Goal: Task Accomplishment & Management: Use online tool/utility

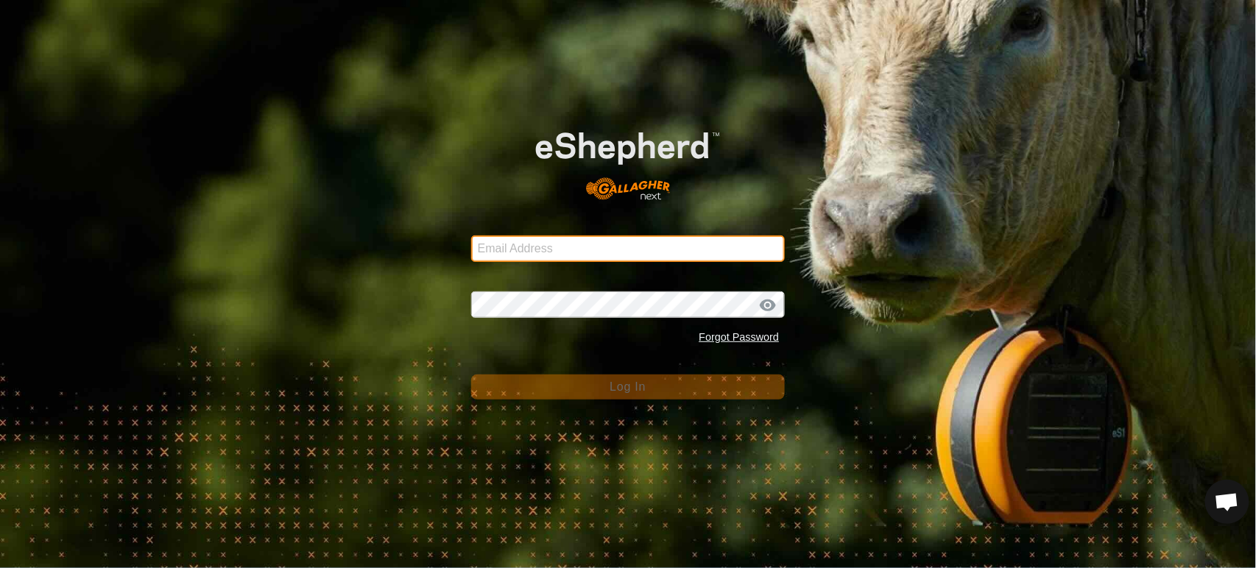
click at [534, 243] on input "Email Address" at bounding box center [628, 249] width 314 height 26
click at [583, 255] on input "Email Address" at bounding box center [628, 249] width 314 height 26
click at [0, 568] on com-1password-button at bounding box center [0, 568] width 0 height 0
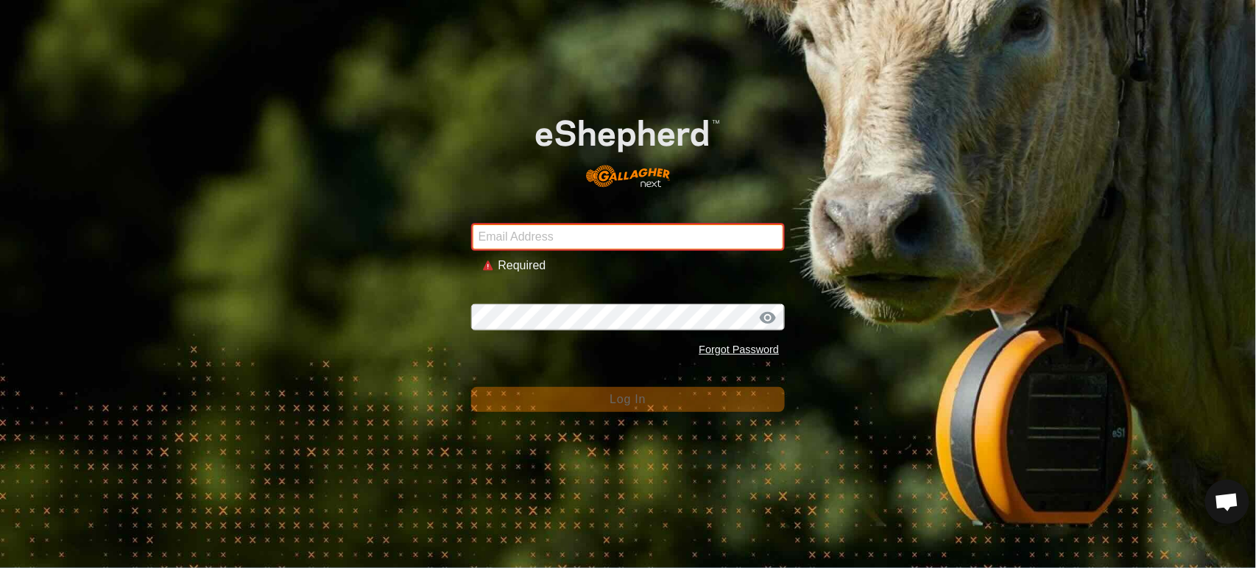
type input "andrew.macdonald103@gmail.com"
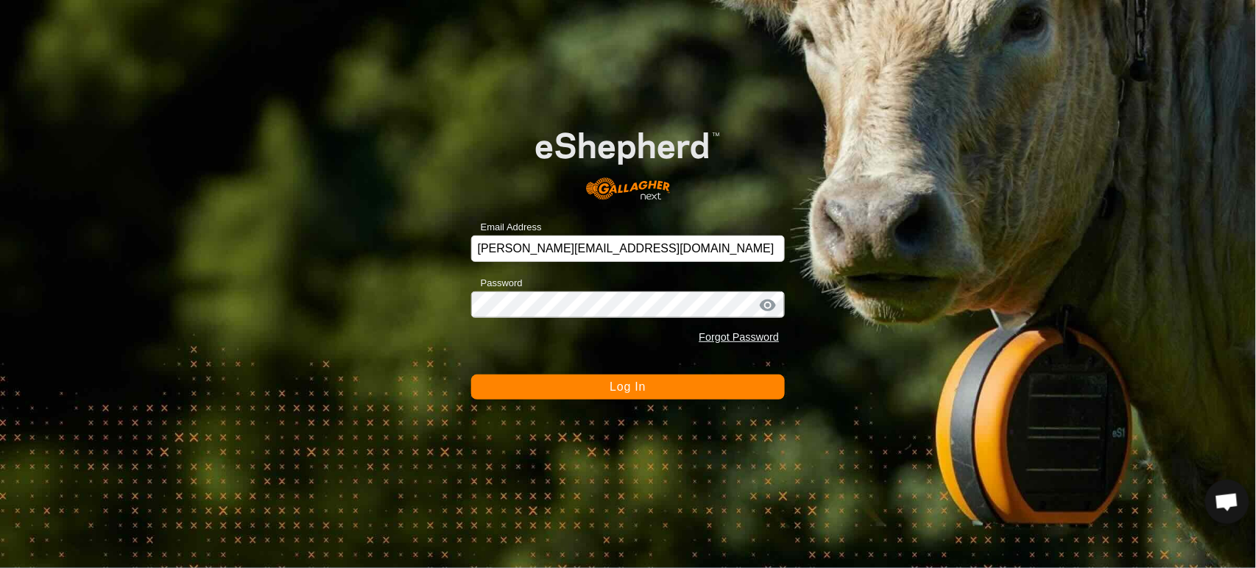
click at [583, 289] on div "Password Forgot Password" at bounding box center [628, 312] width 314 height 77
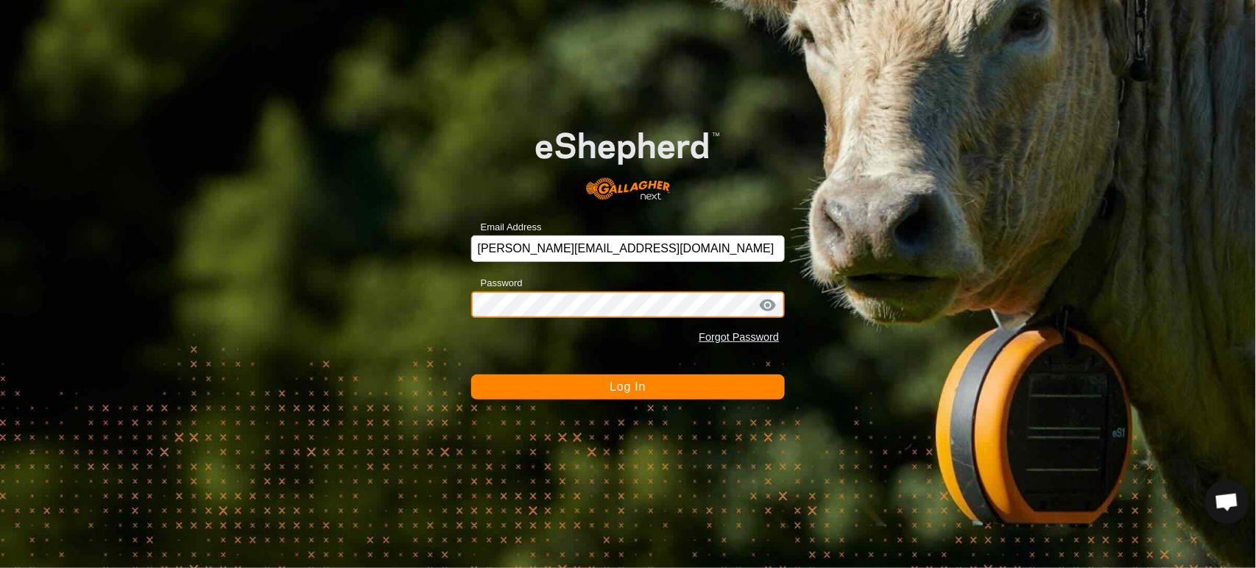
click at [471, 375] on button "Log In" at bounding box center [628, 387] width 314 height 25
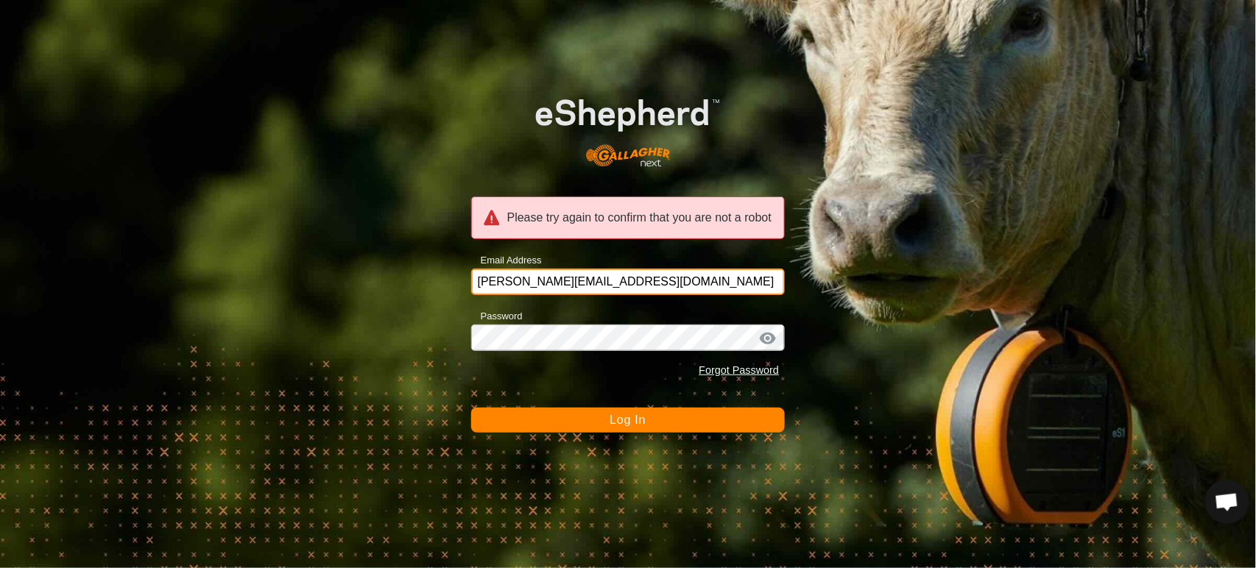
click at [735, 278] on input "andrew.macdonald103@gmail.com" at bounding box center [628, 282] width 314 height 26
click at [639, 425] on span "Log In" at bounding box center [627, 420] width 36 height 13
click at [629, 423] on span "Log In" at bounding box center [627, 420] width 36 height 13
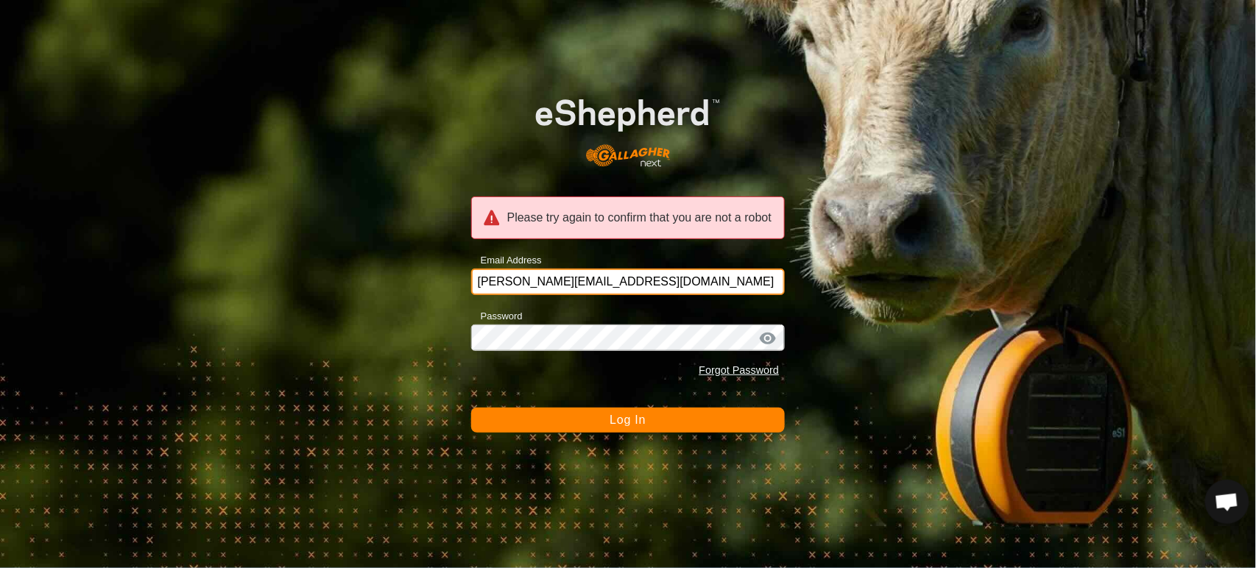
click at [680, 273] on input "andrew.macdonald103@gmail.com" at bounding box center [628, 282] width 314 height 26
drag, startPoint x: 280, startPoint y: 112, endPoint x: 288, endPoint y: 116, distance: 8.2
click at [280, 113] on div "Please try again to confirm that you are not a robot Email Address andrew.macdo…" at bounding box center [628, 284] width 1256 height 568
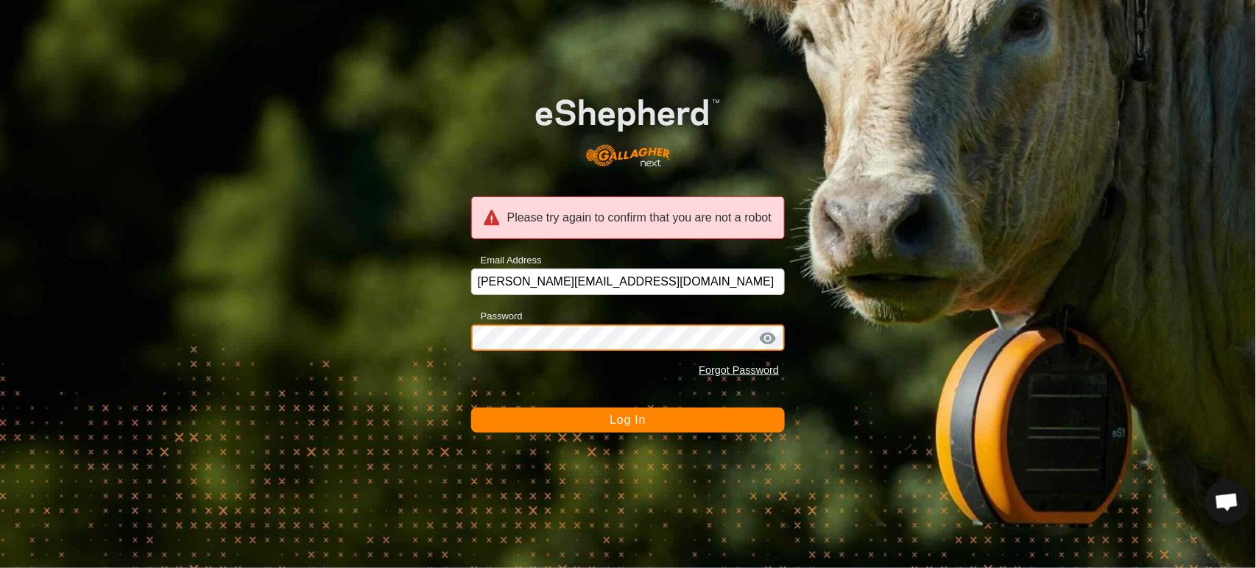
click at [440, 331] on div "Please try again to confirm that you are not a robot Email Address andrew.macdo…" at bounding box center [628, 284] width 1256 height 568
click at [714, 425] on button "Log In" at bounding box center [628, 420] width 314 height 25
click at [652, 425] on button "Log In" at bounding box center [628, 420] width 314 height 25
click at [647, 425] on button "Log In" at bounding box center [628, 420] width 314 height 25
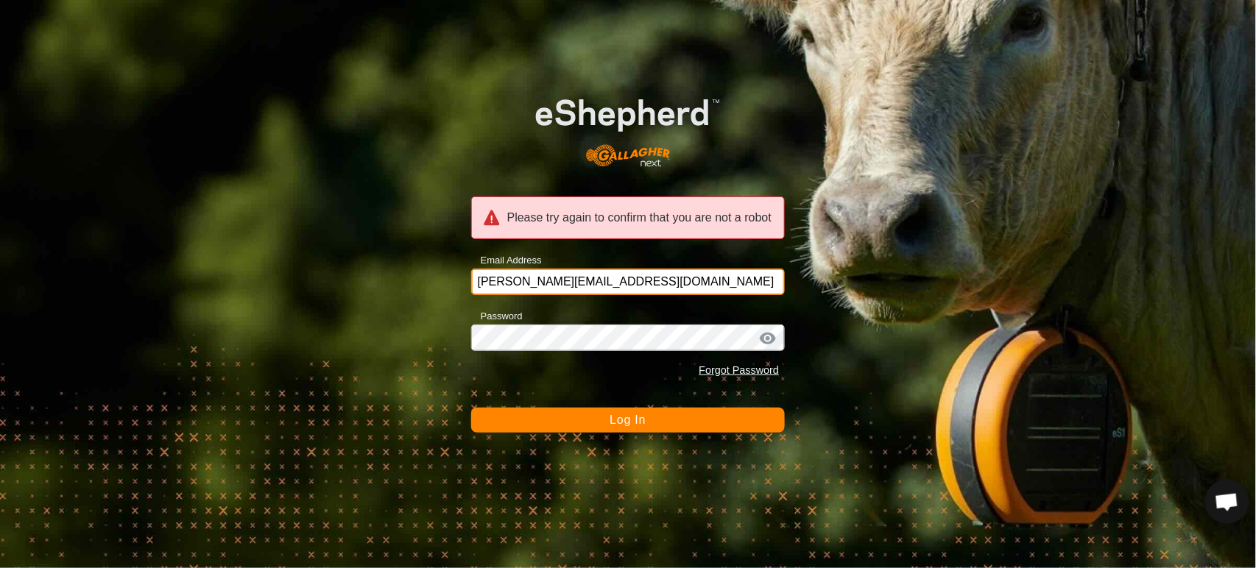
click at [686, 272] on input "andrew.macdonald103@gmail.com" at bounding box center [628, 282] width 314 height 26
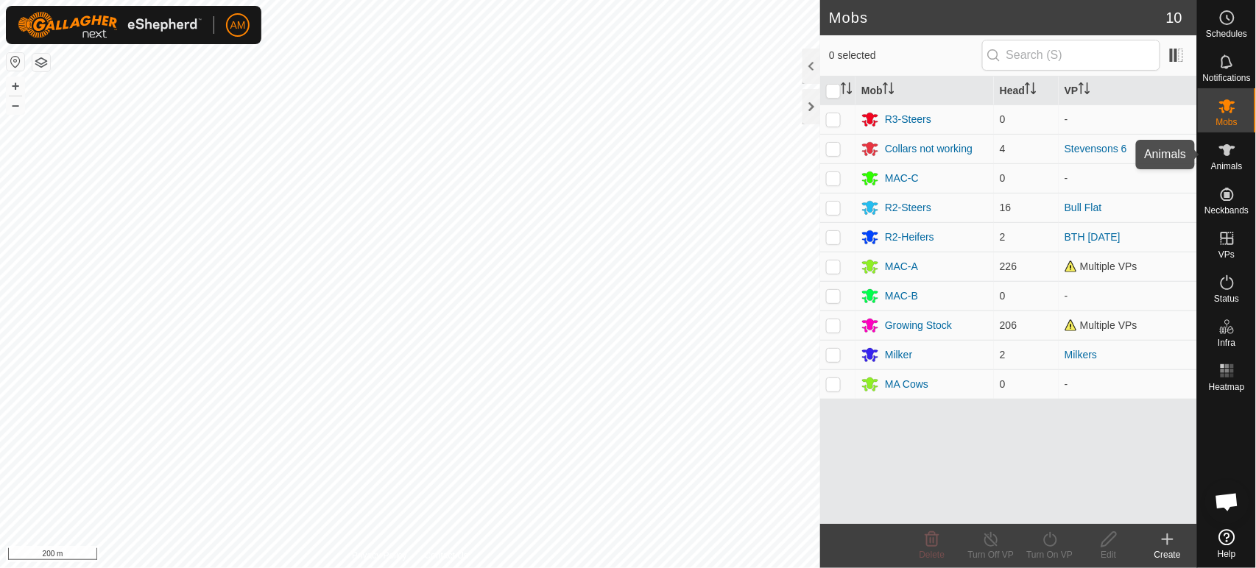
click at [1231, 154] on icon at bounding box center [1227, 150] width 18 height 18
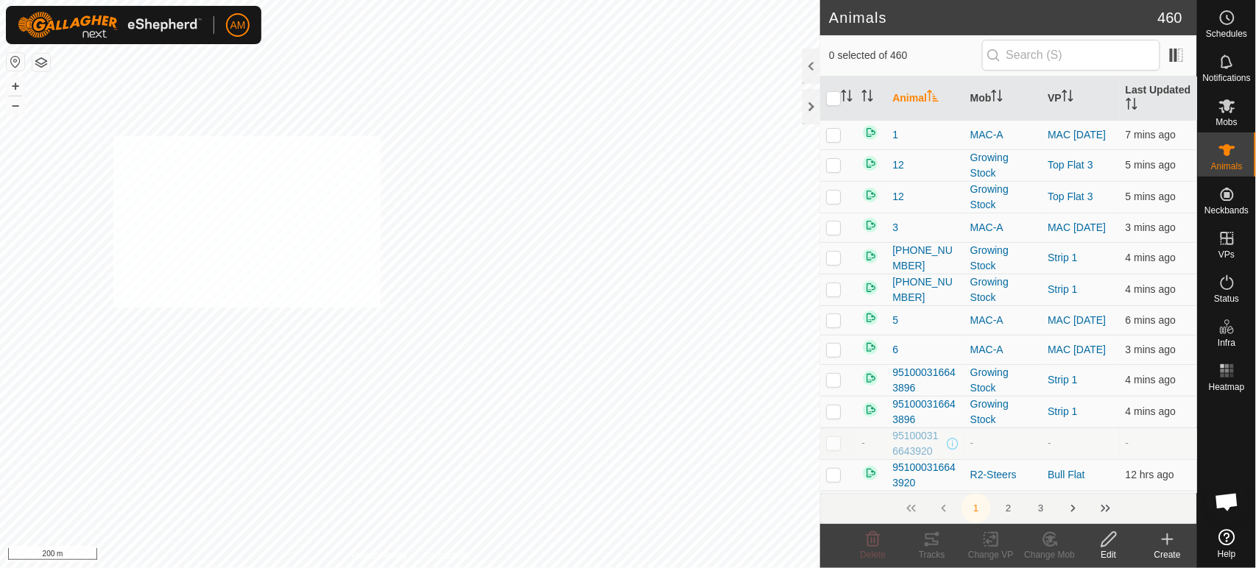
checkbox input "true"
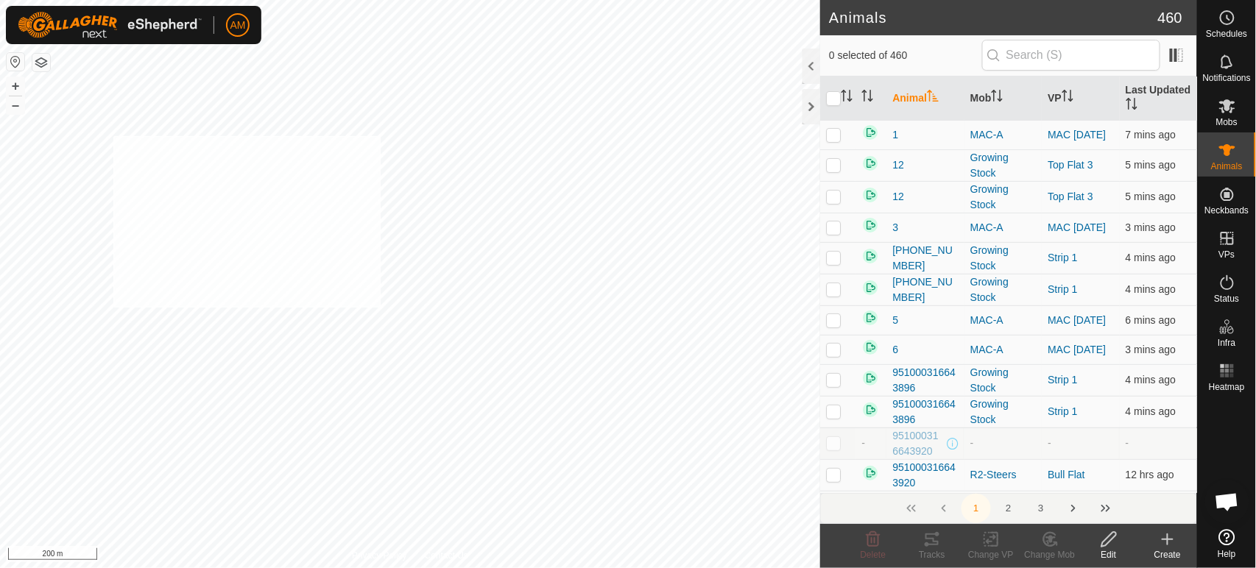
checkbox input "true"
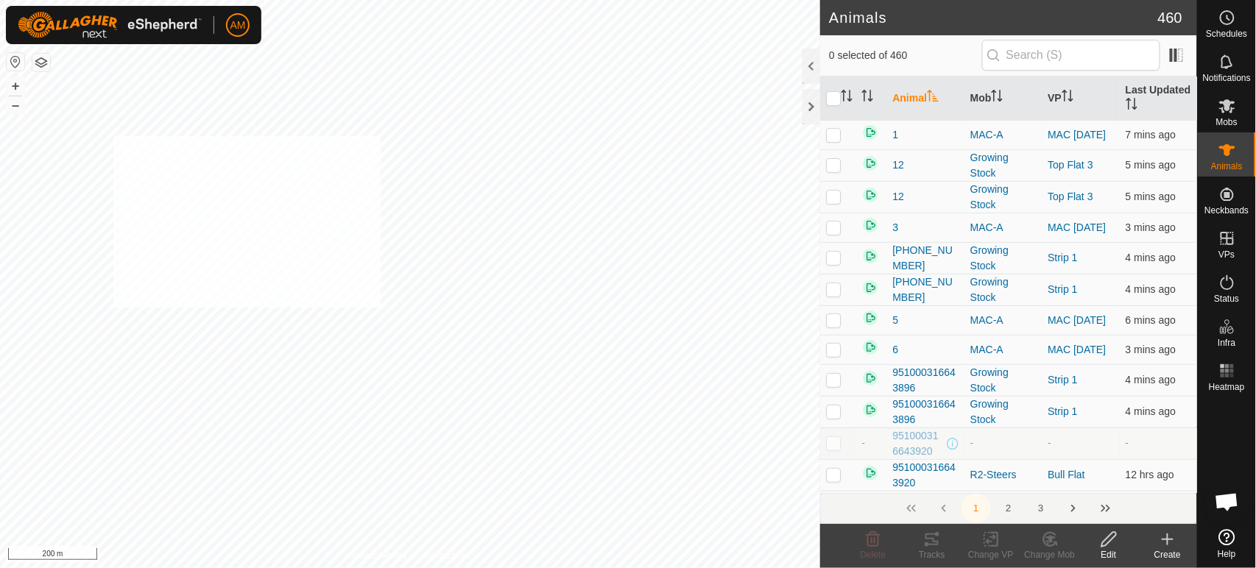
checkbox input "true"
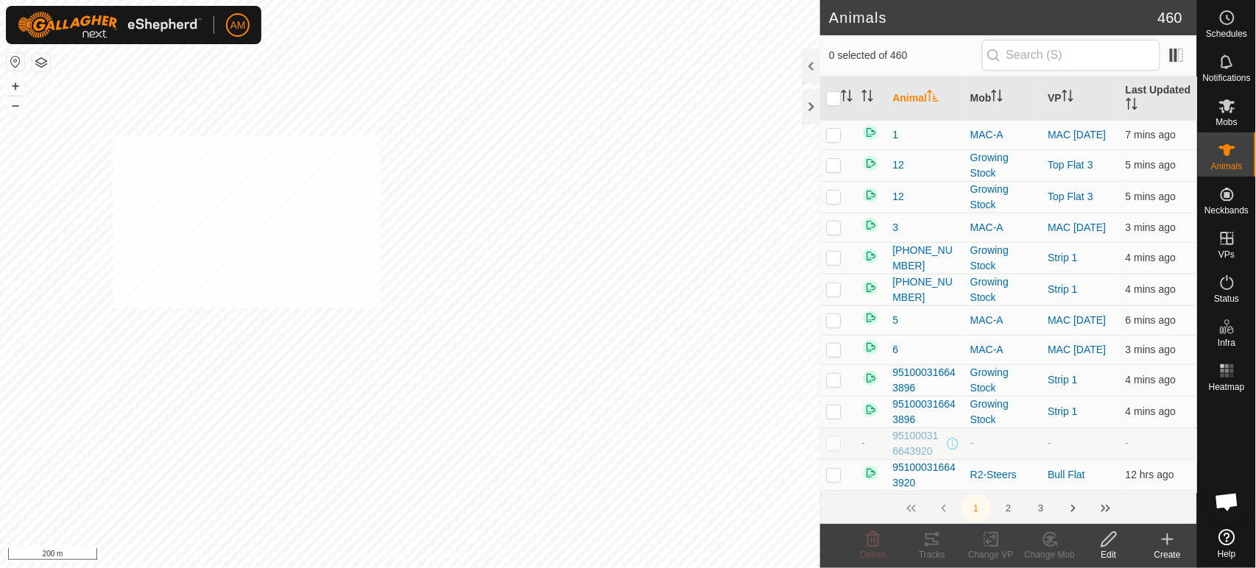
checkbox input "true"
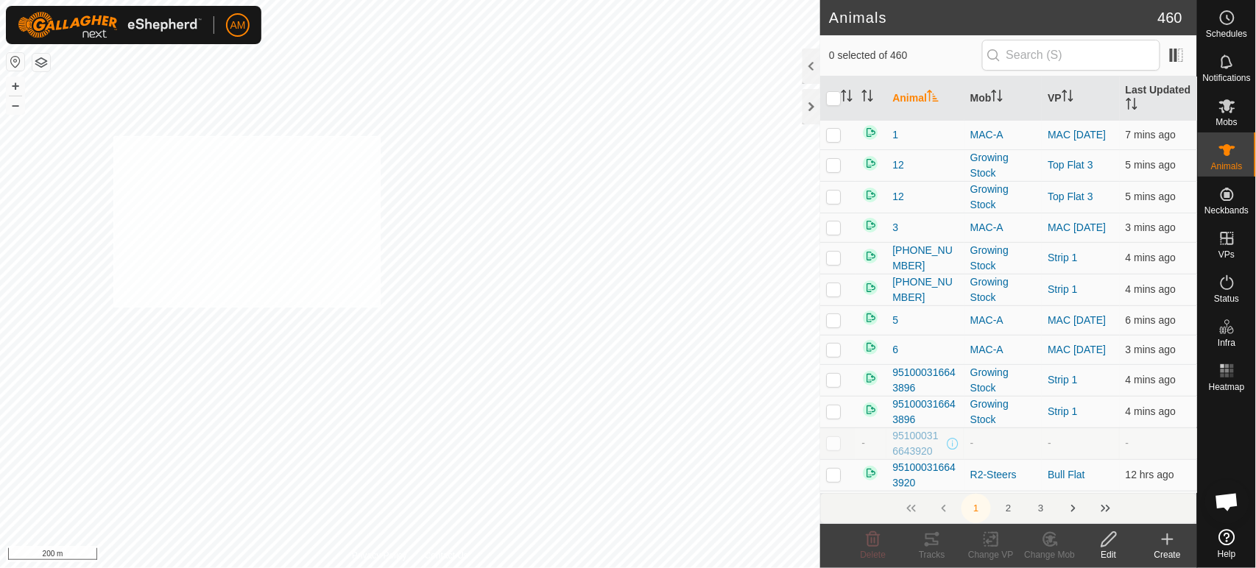
checkbox input "true"
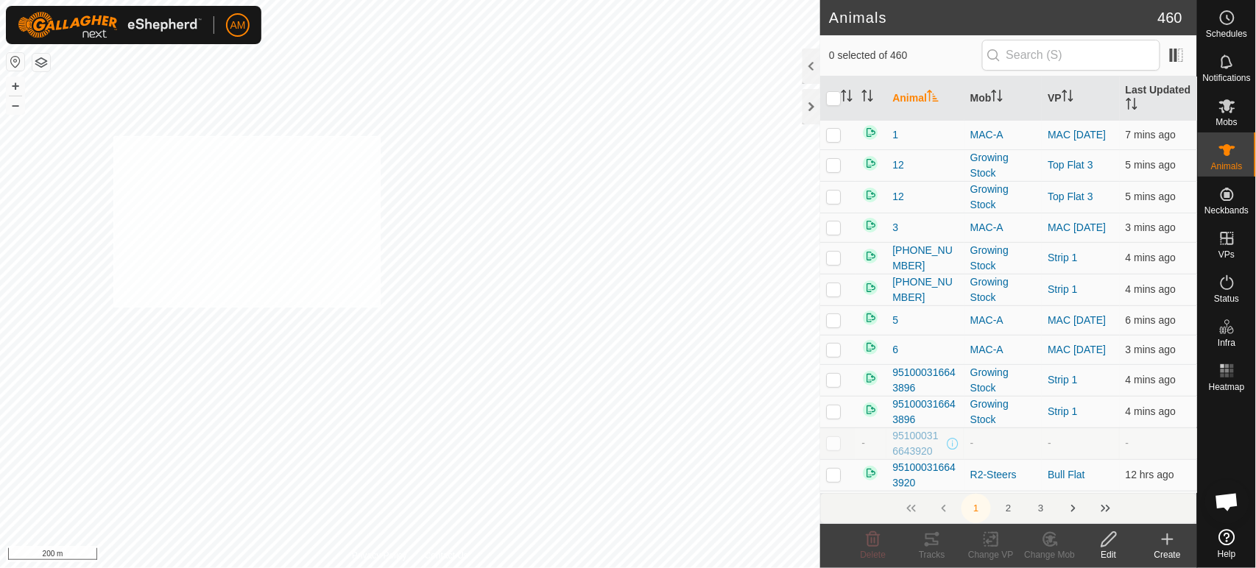
checkbox input "true"
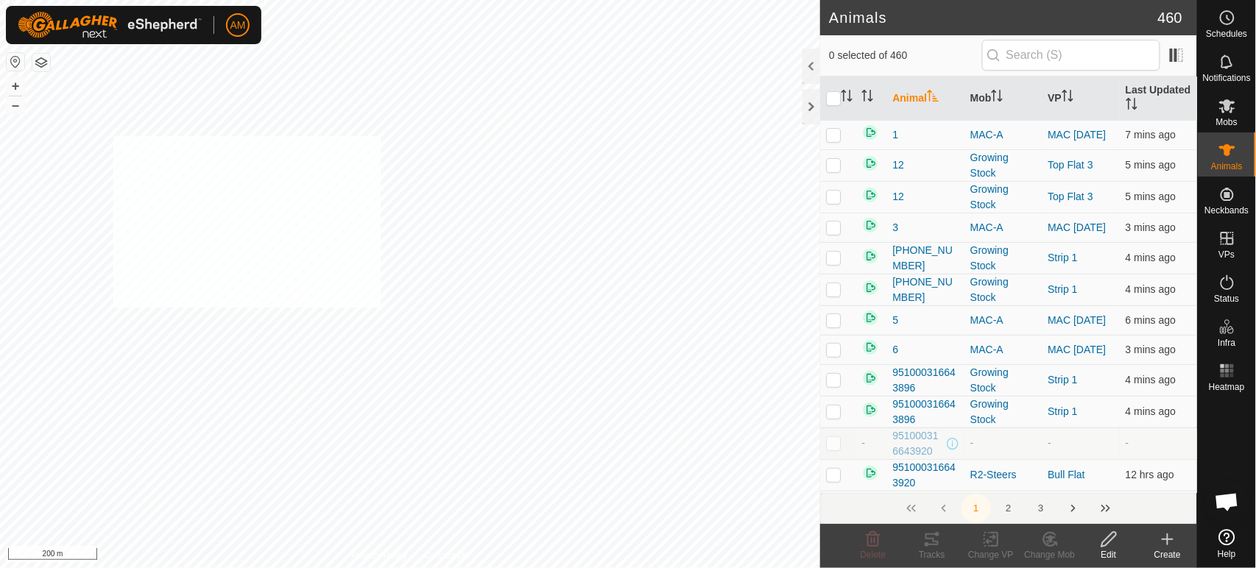
checkbox input "true"
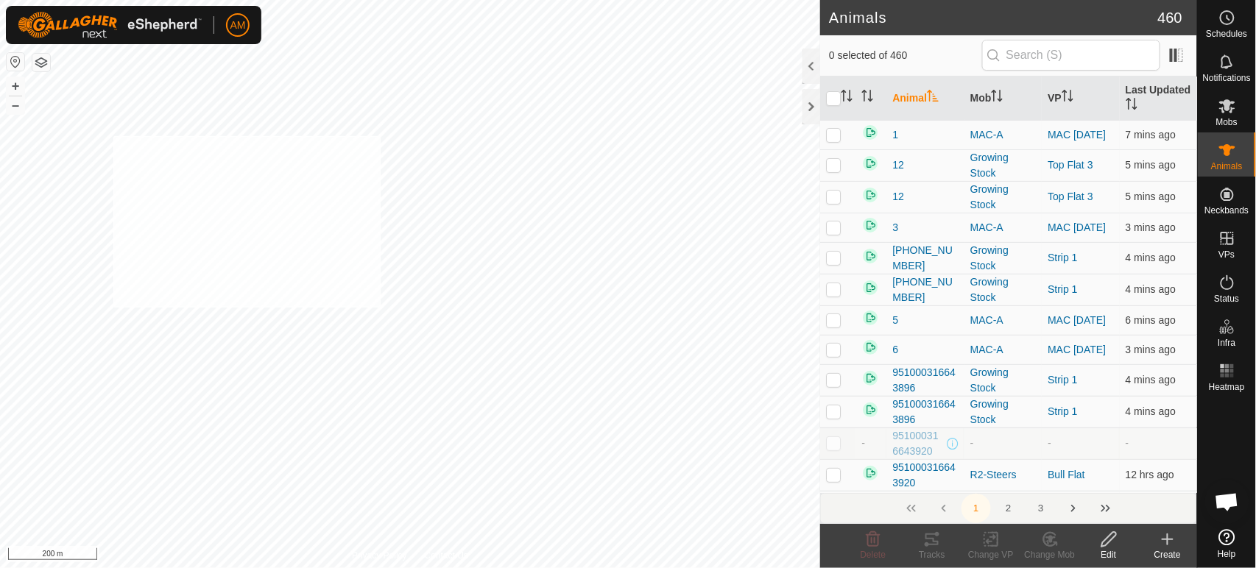
checkbox input "true"
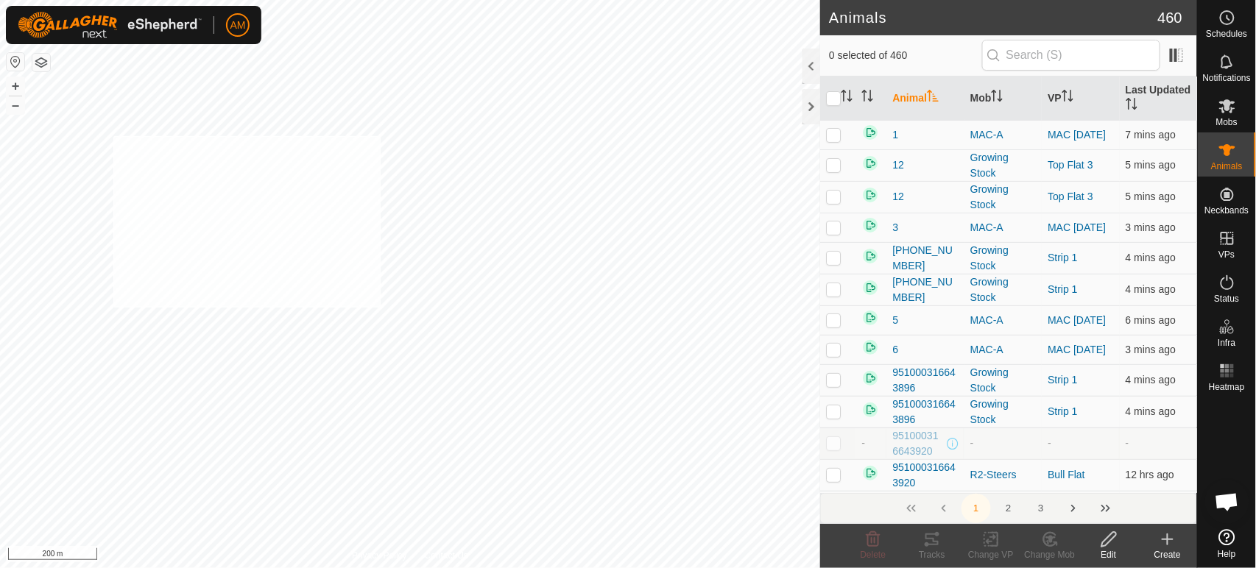
checkbox input "true"
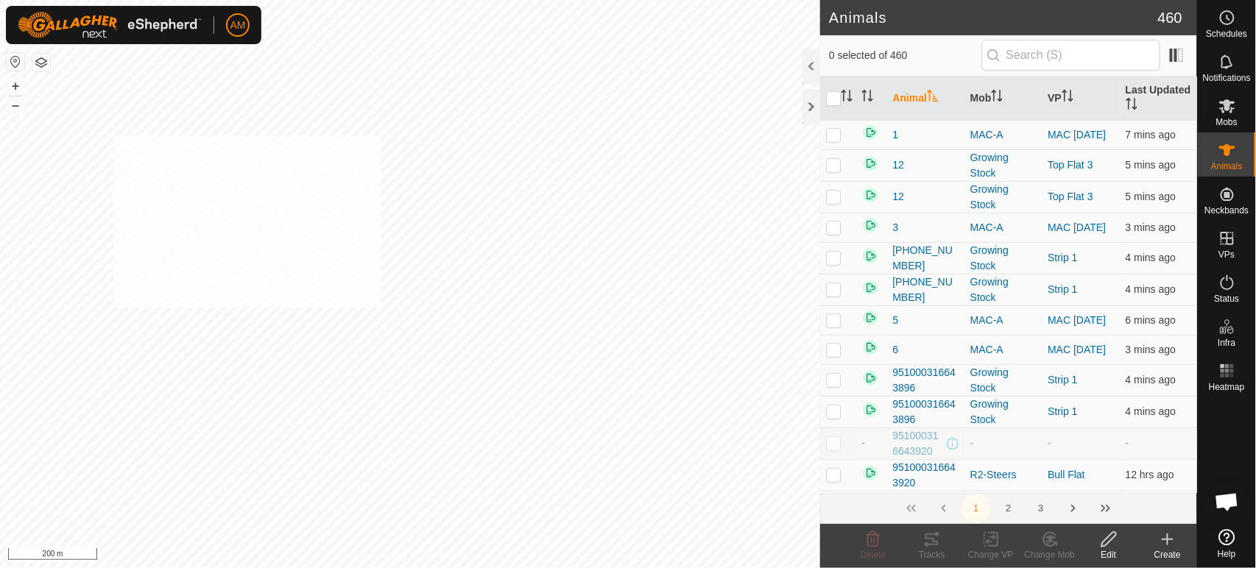
checkbox input "true"
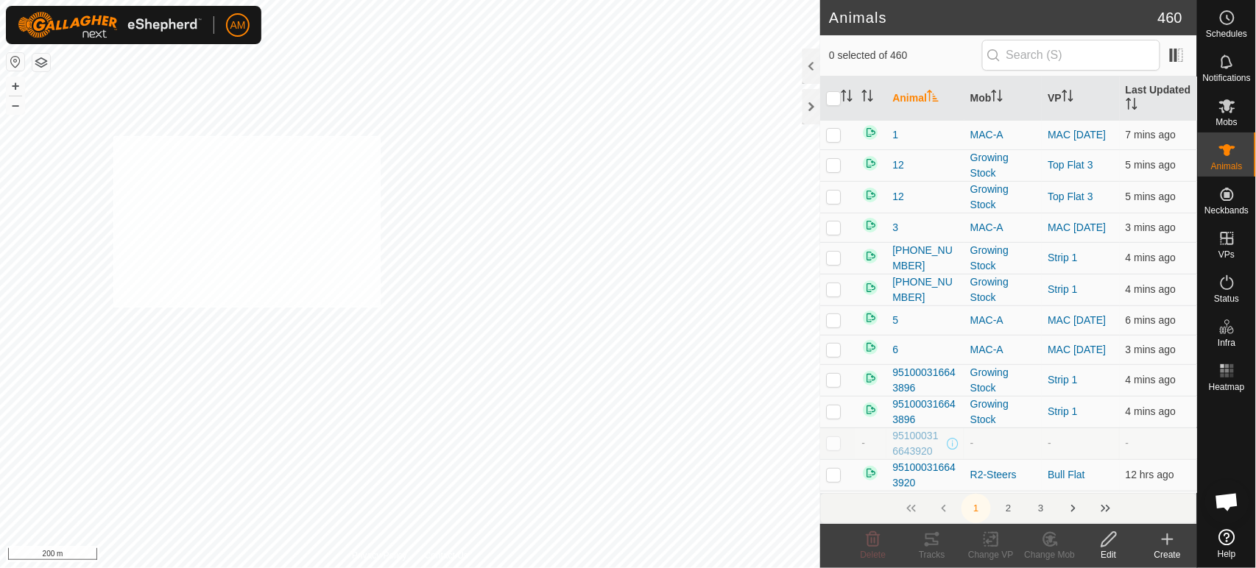
checkbox input "true"
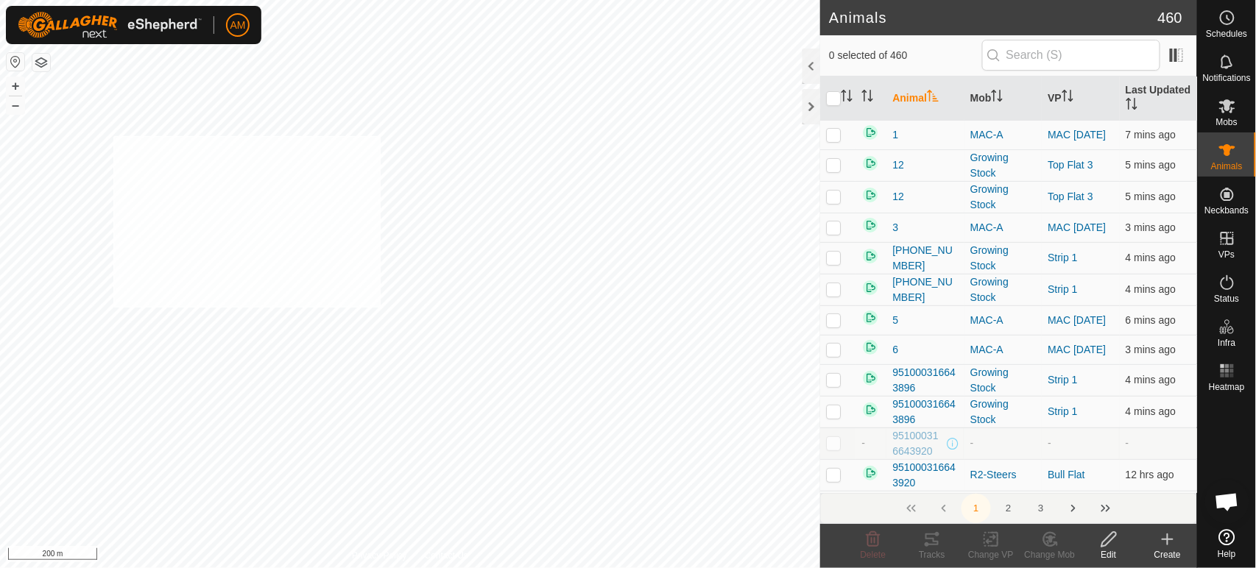
checkbox input "true"
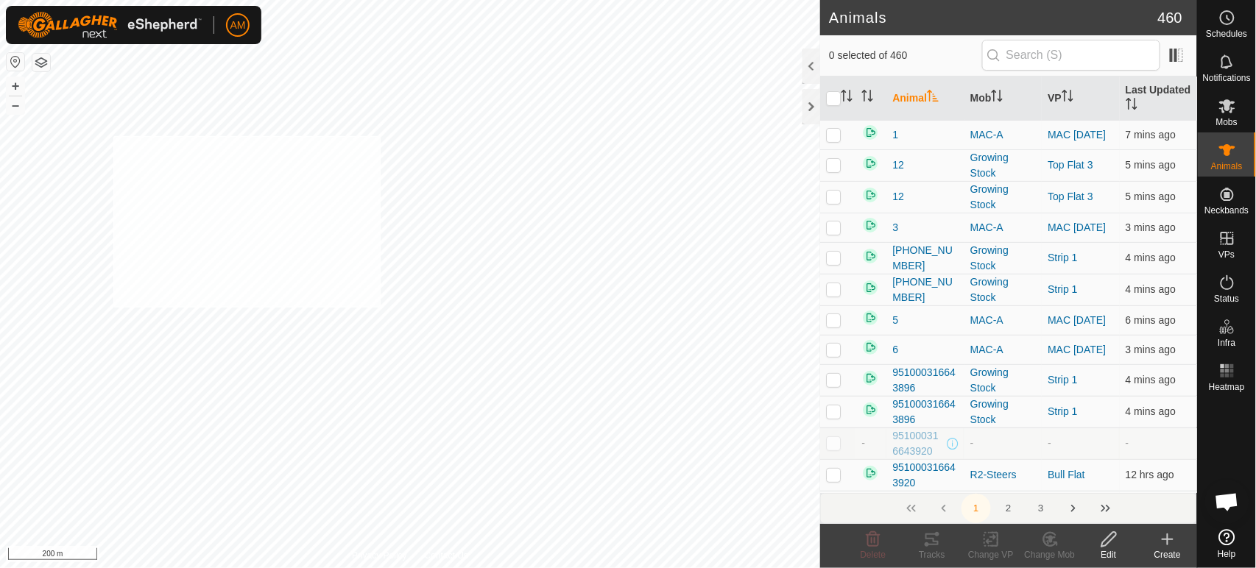
checkbox input "true"
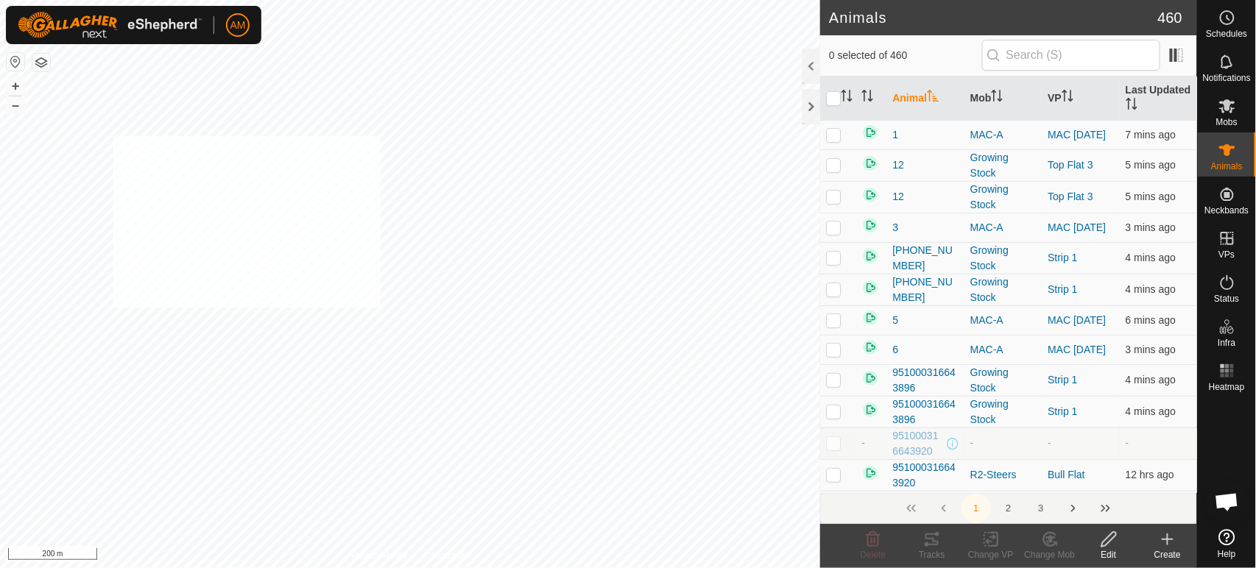
checkbox input "true"
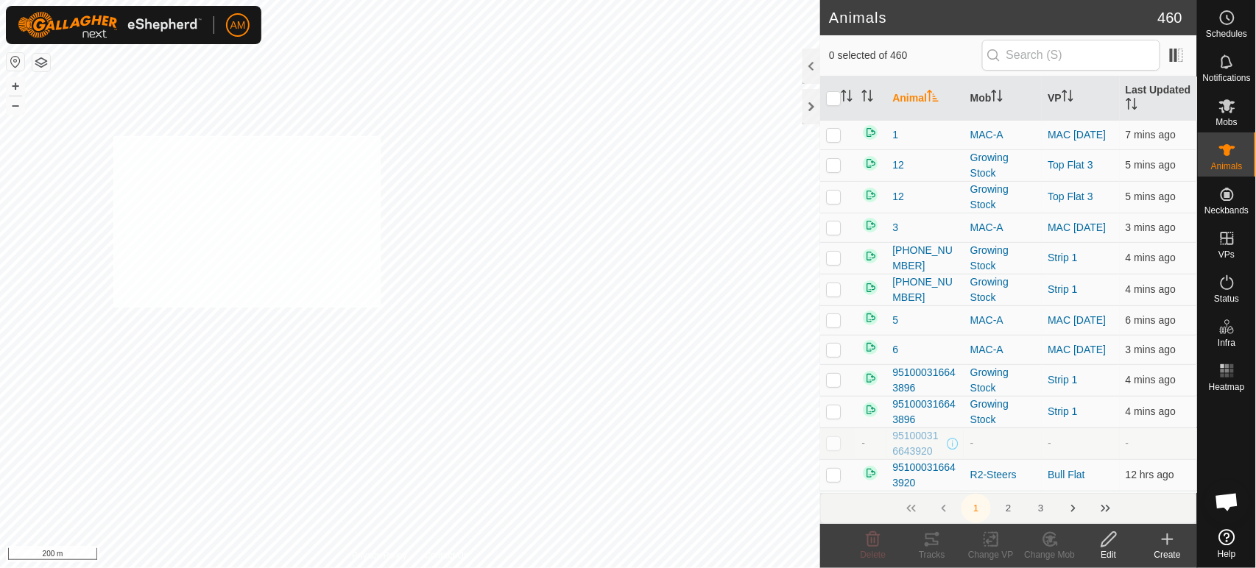
checkbox input "true"
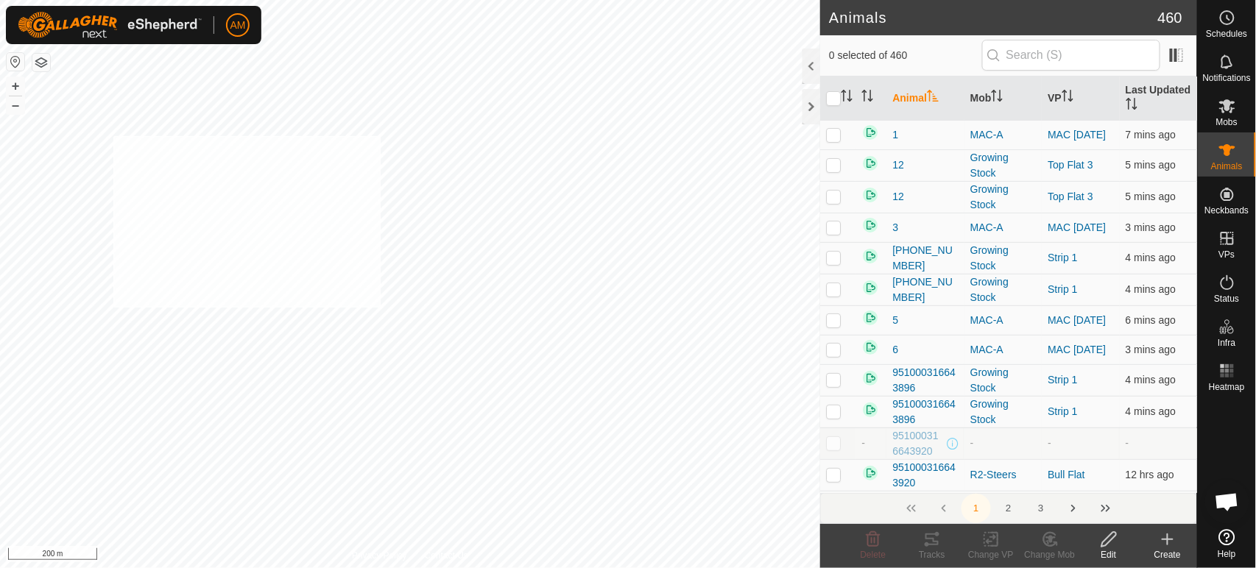
checkbox input "true"
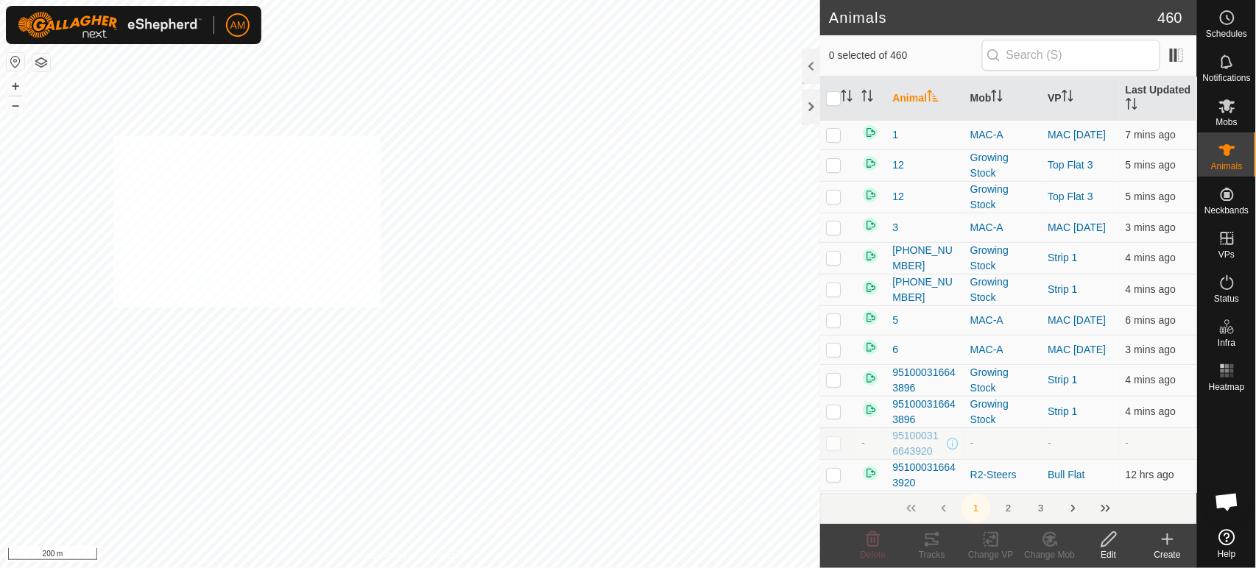
checkbox input "true"
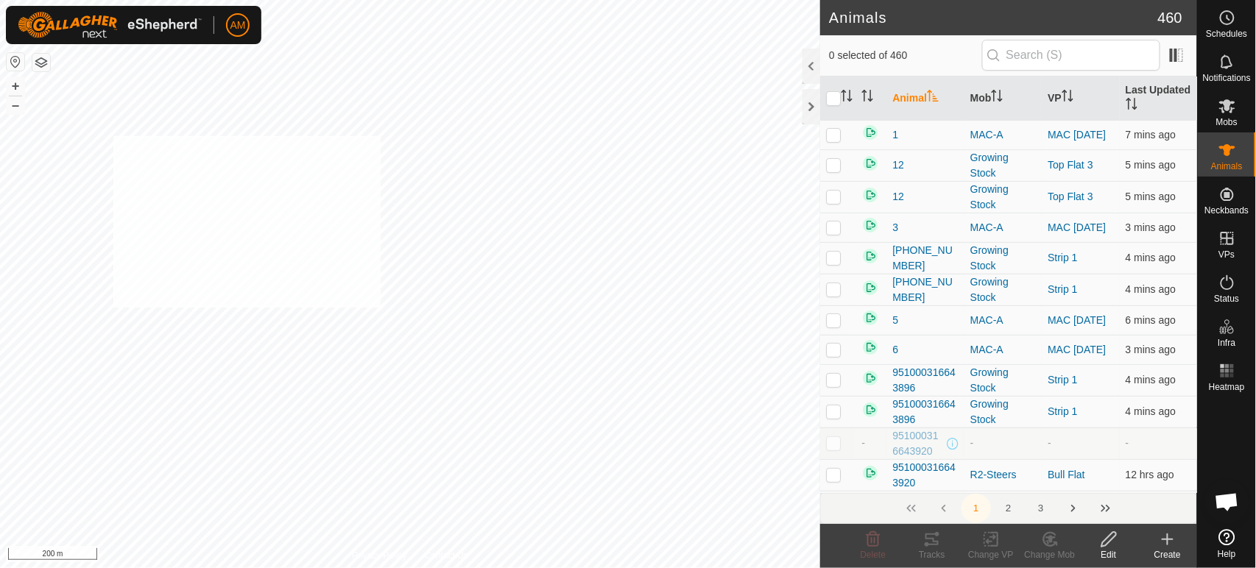
checkbox input "true"
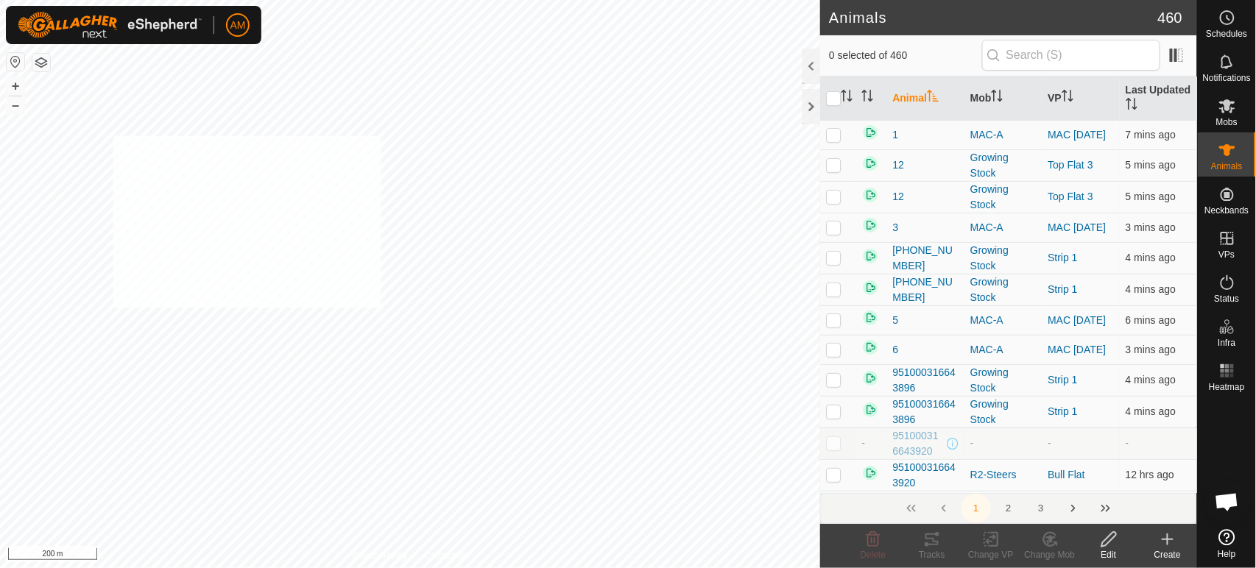
checkbox input "true"
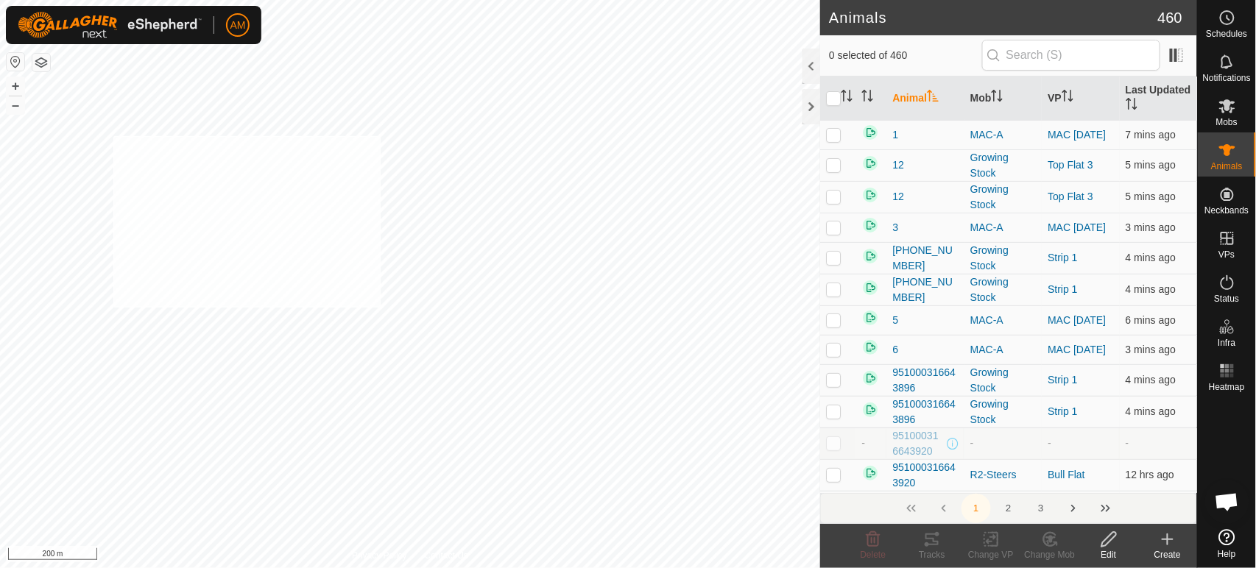
checkbox input "true"
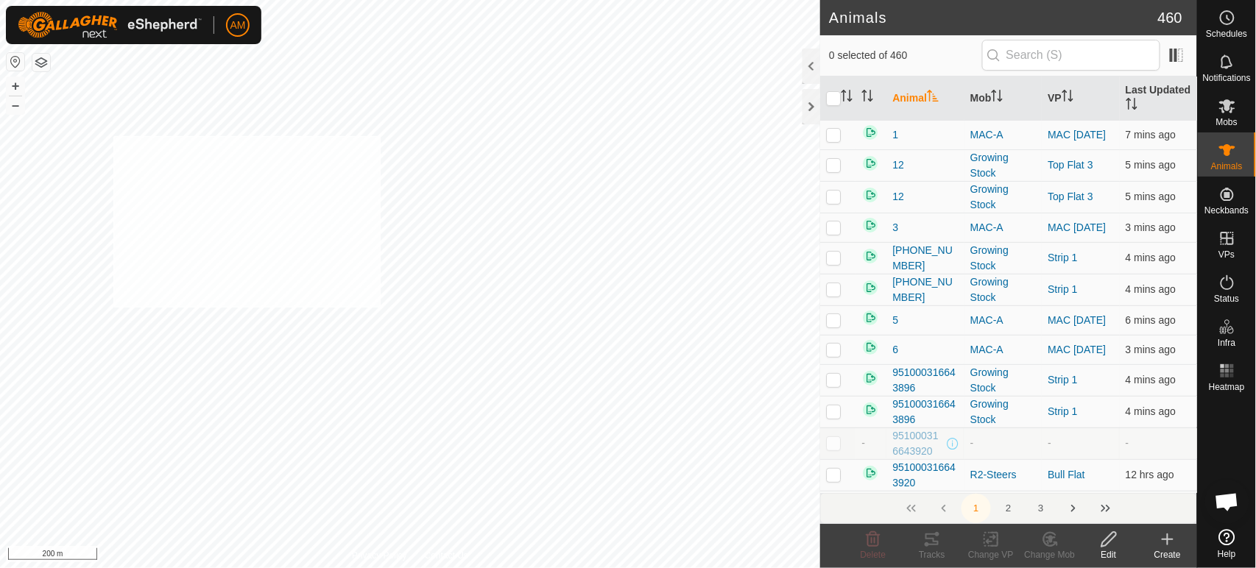
checkbox input "true"
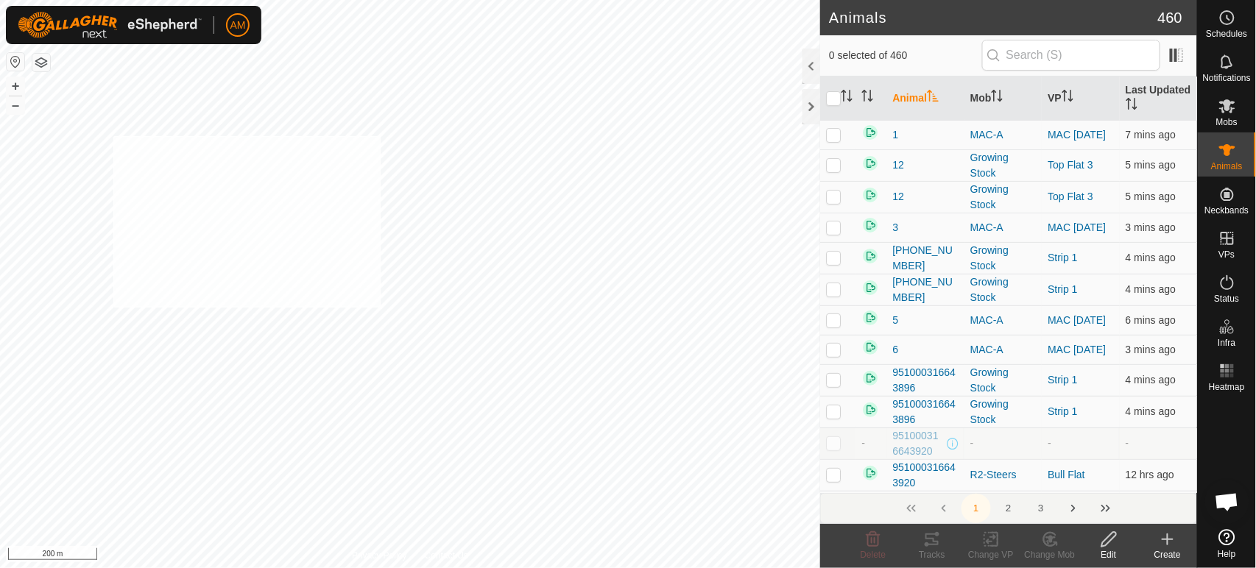
checkbox input "true"
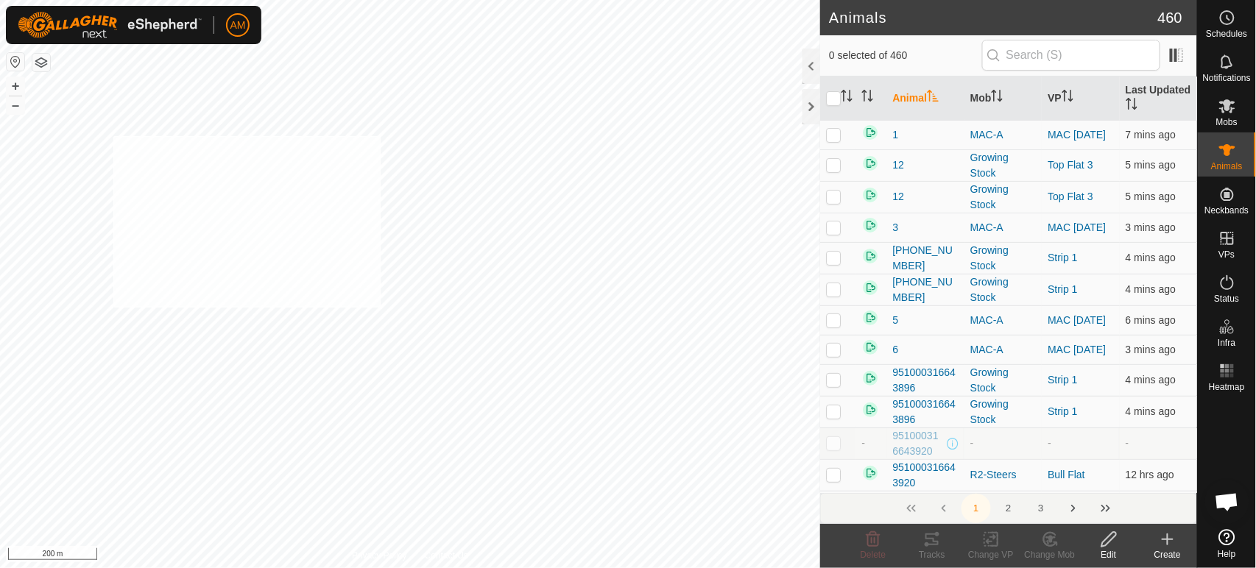
checkbox input "true"
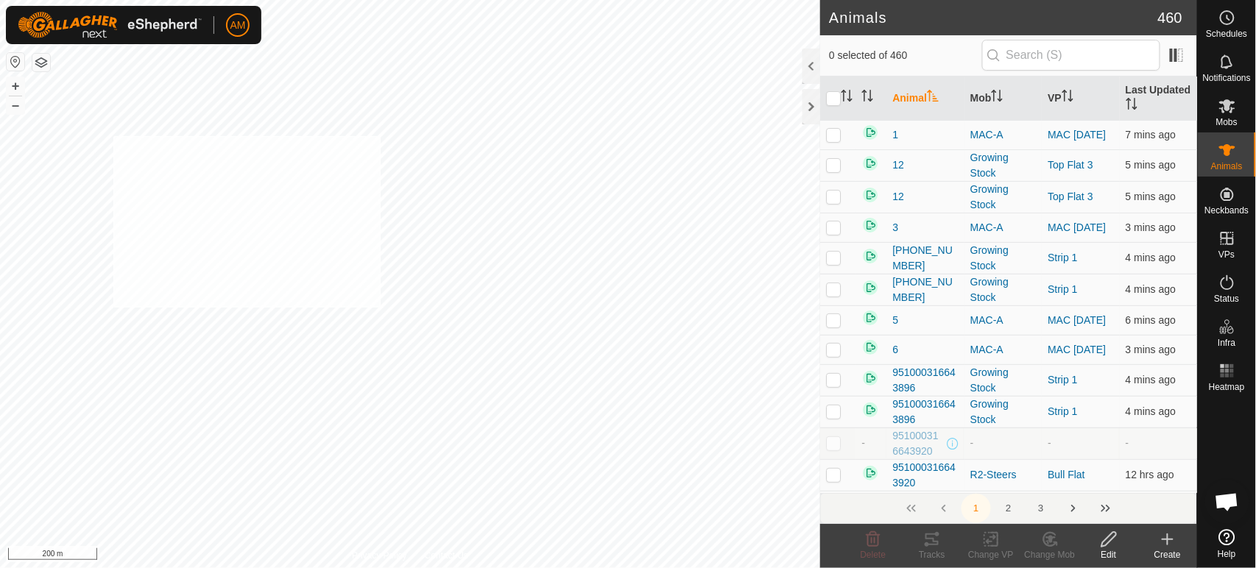
checkbox input "true"
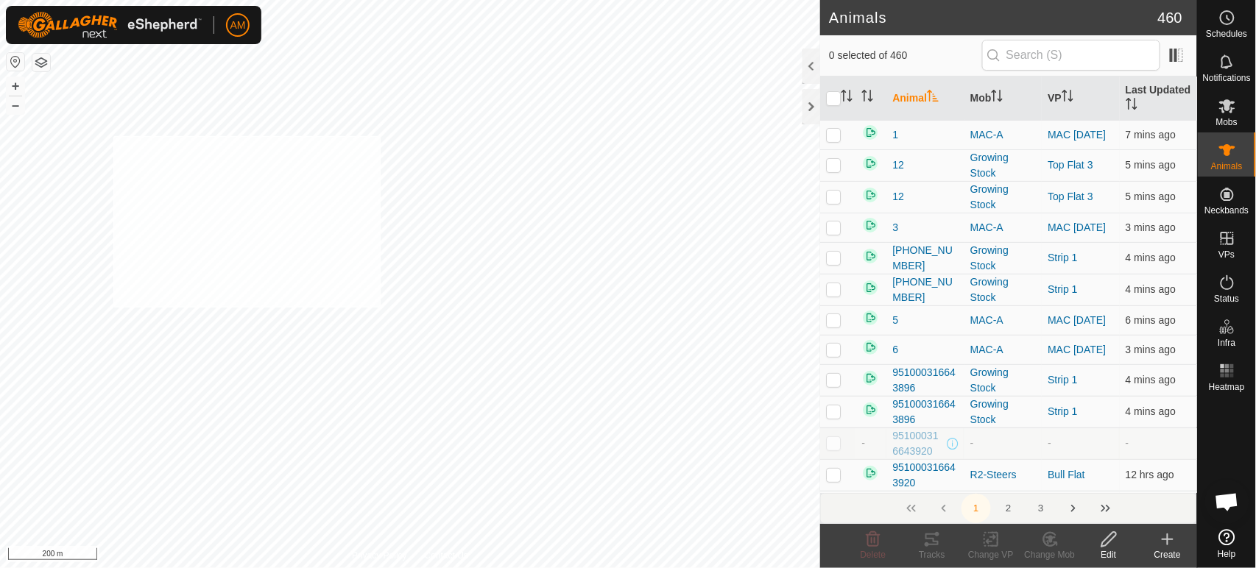
checkbox input "true"
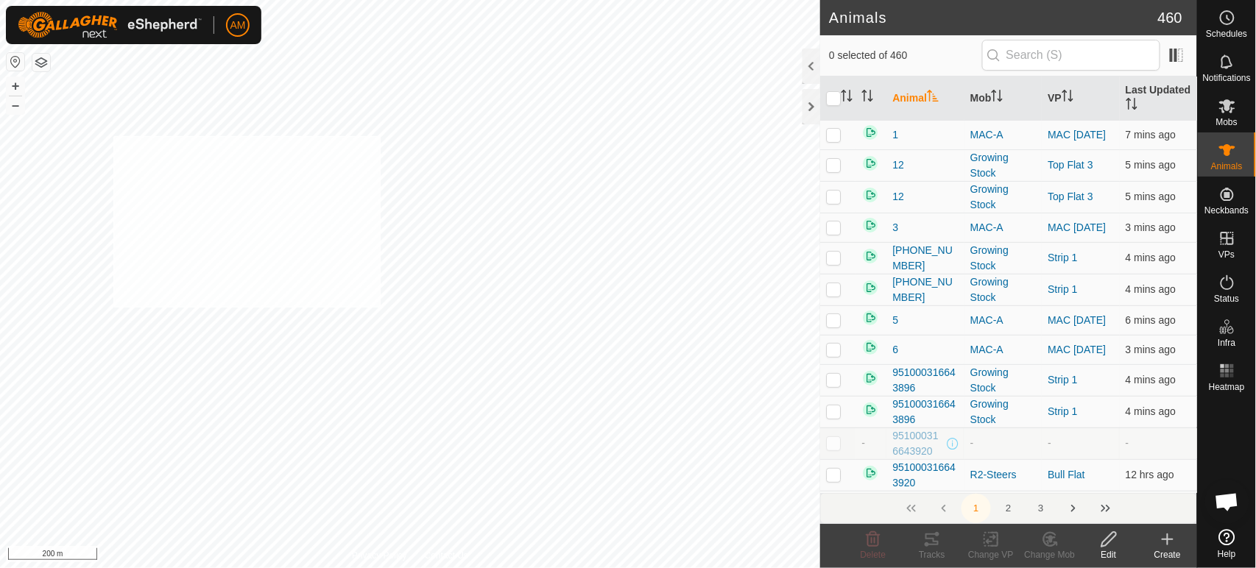
checkbox input "true"
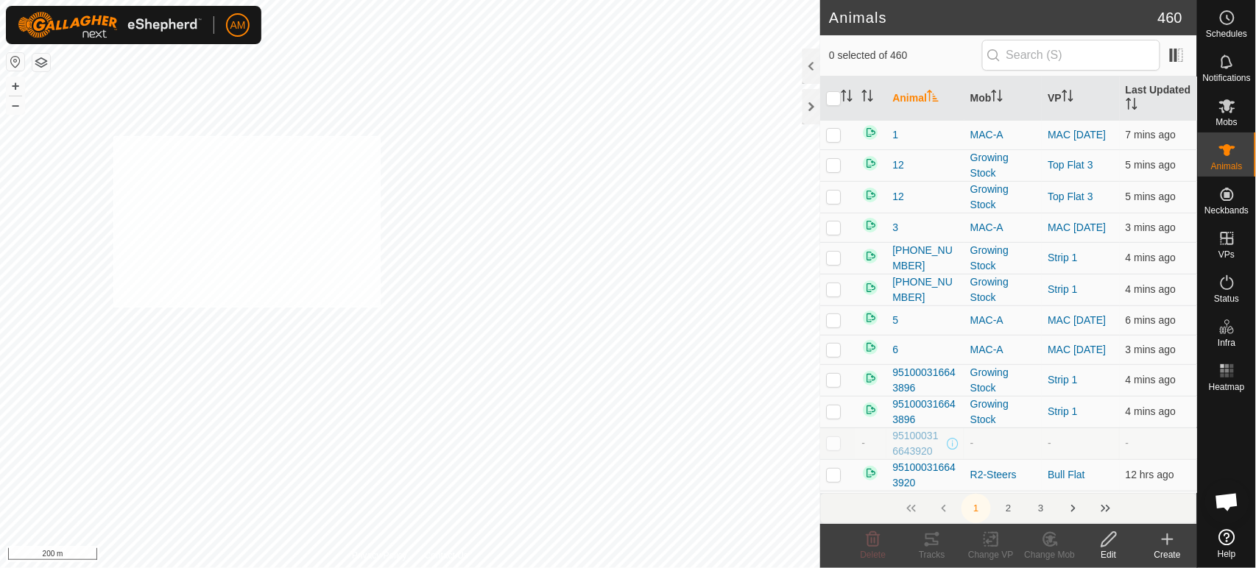
checkbox input "true"
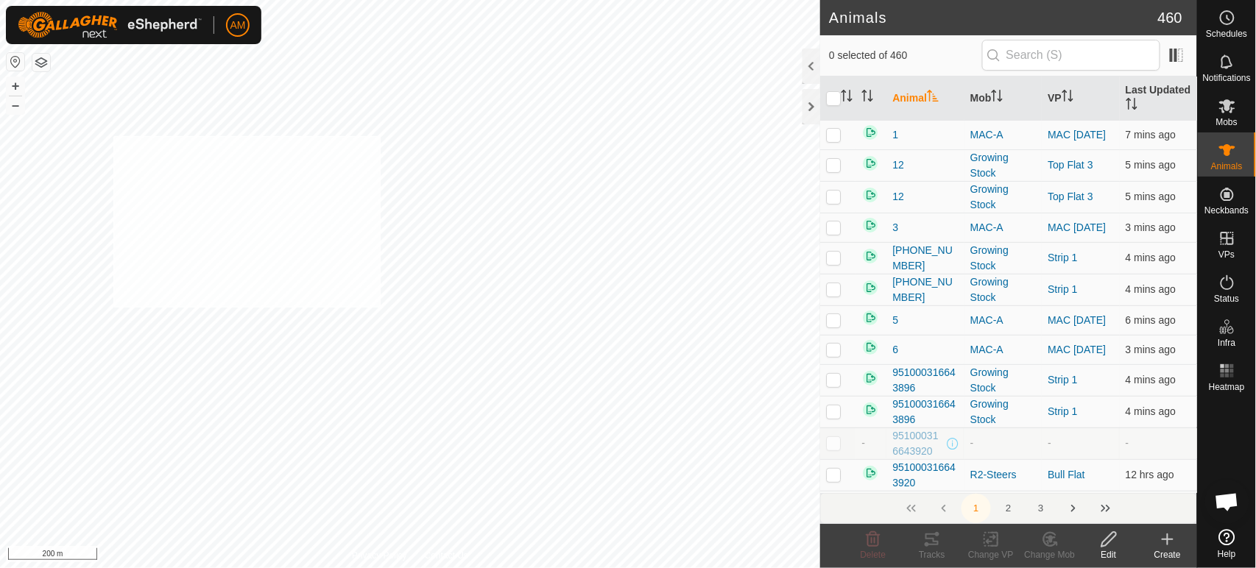
checkbox input "true"
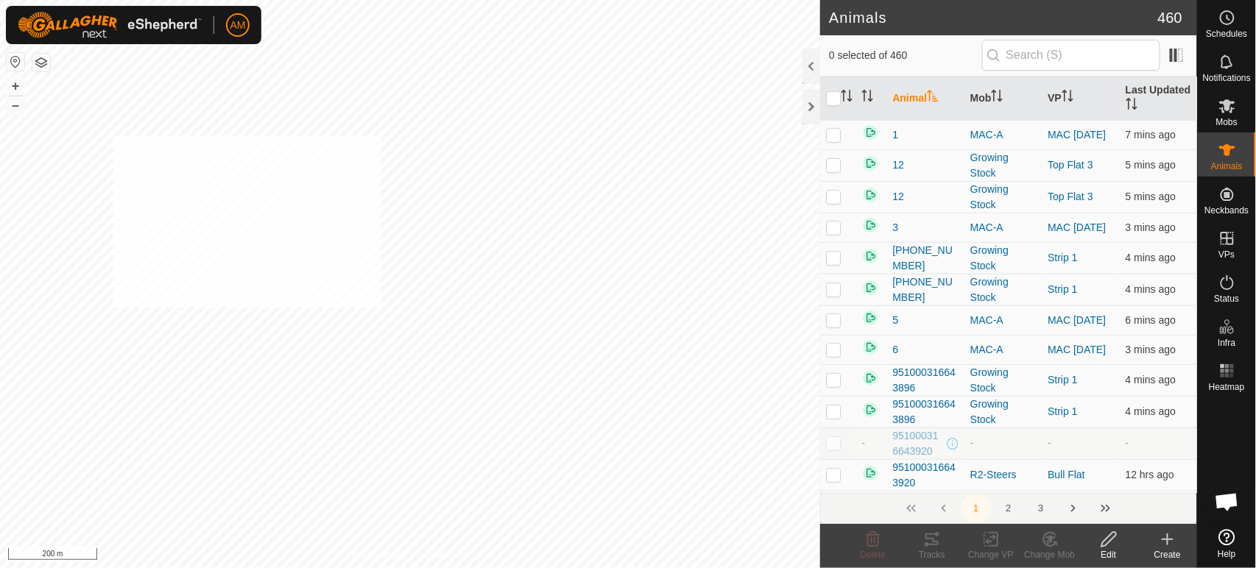
checkbox input "true"
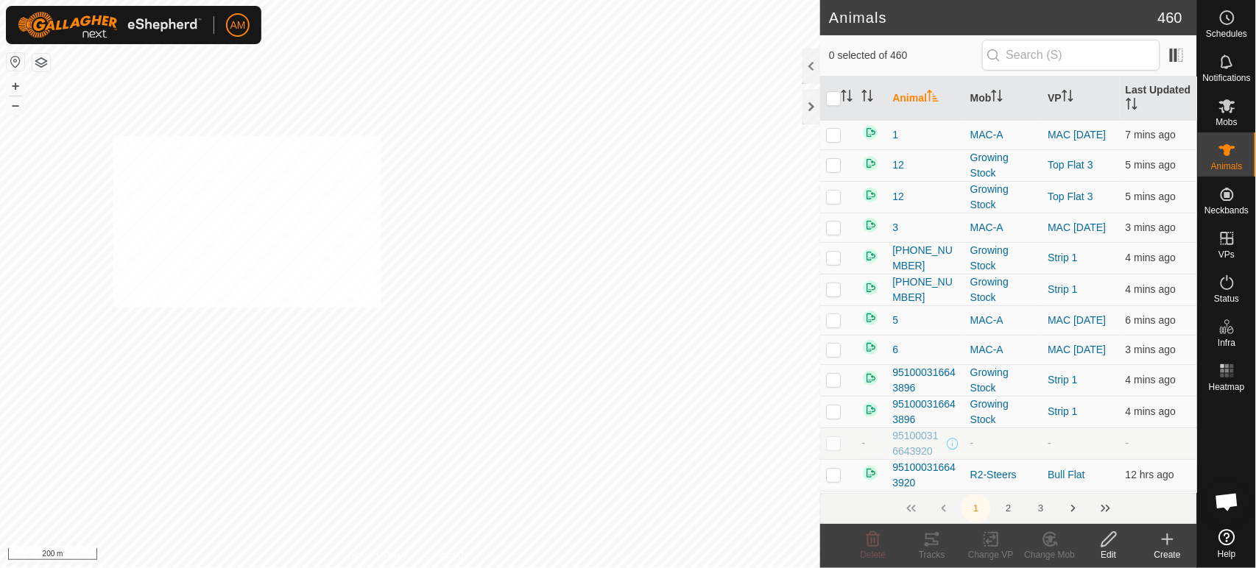
checkbox input "true"
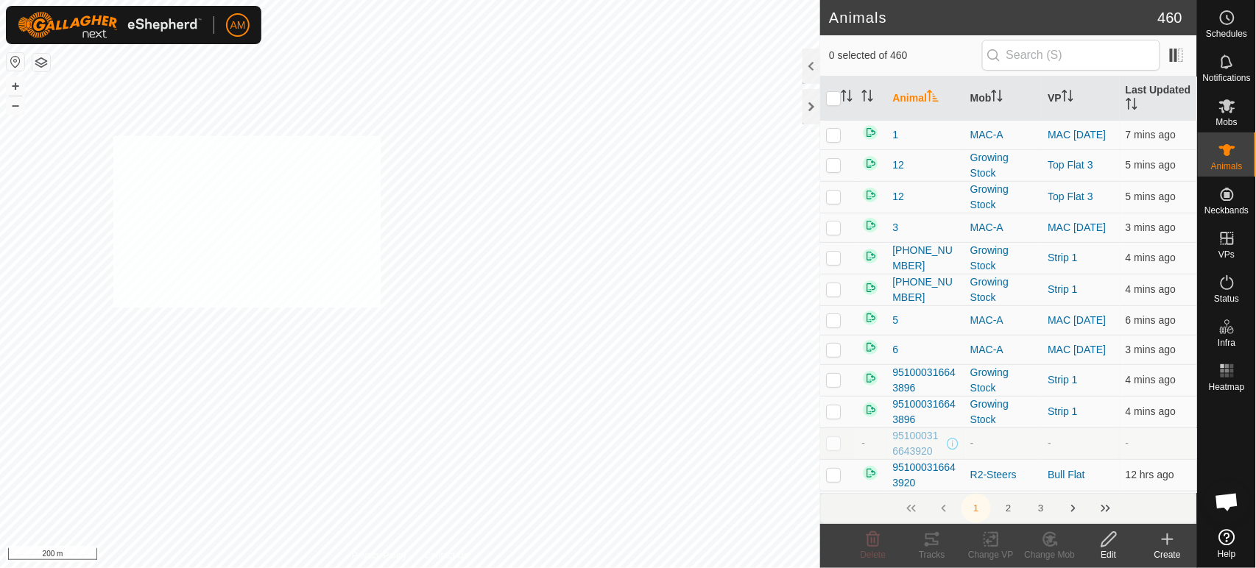
checkbox input "true"
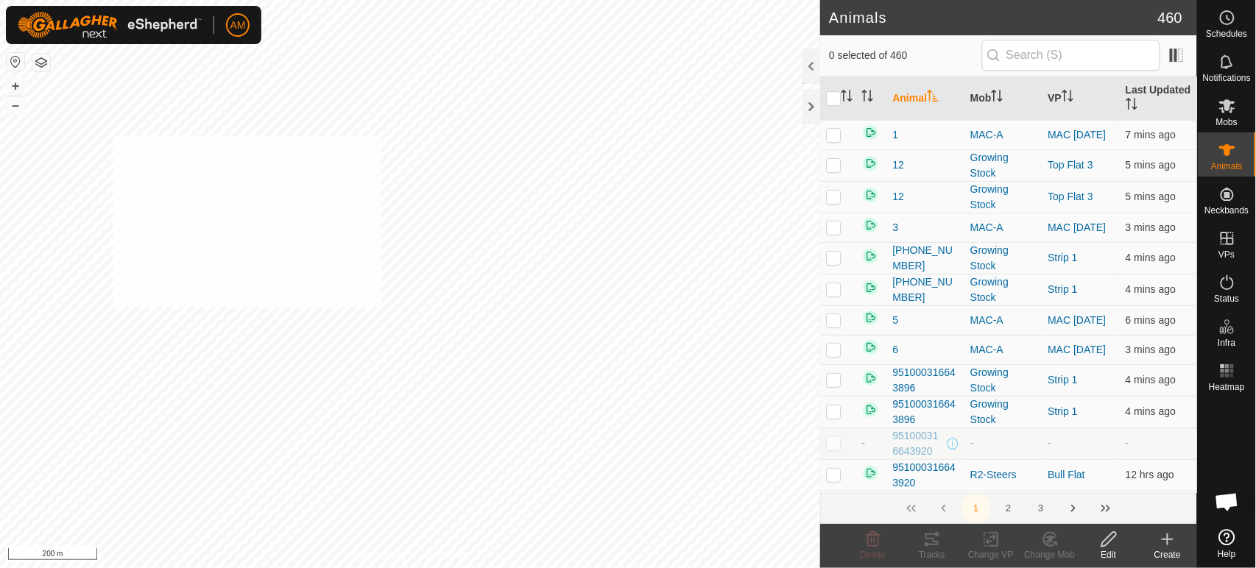
checkbox input "true"
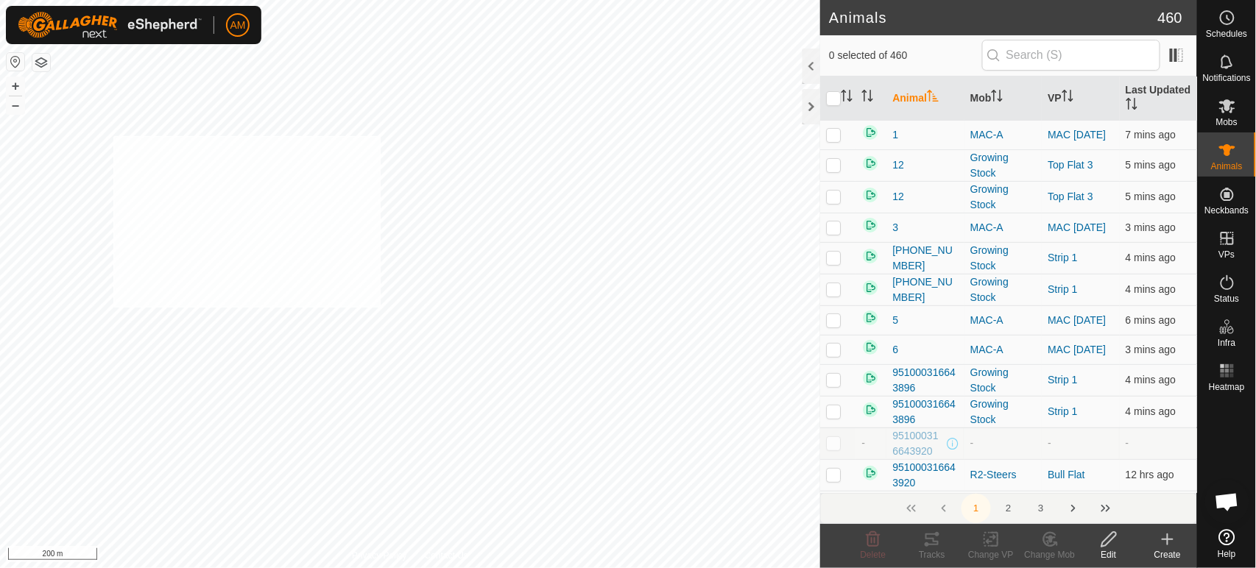
checkbox input "true"
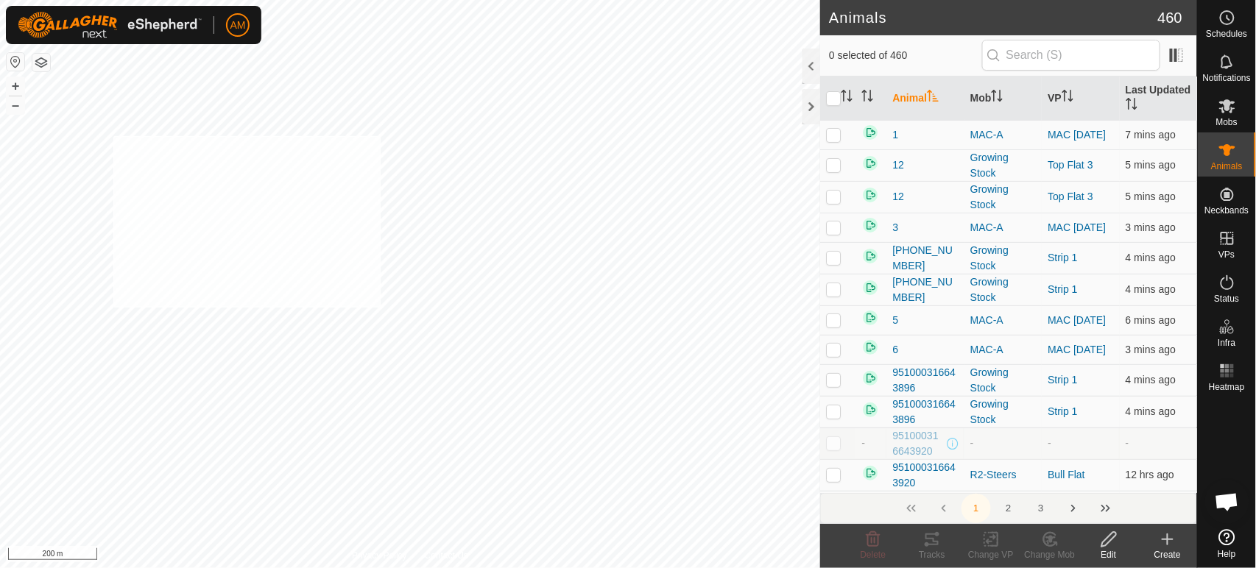
checkbox input "true"
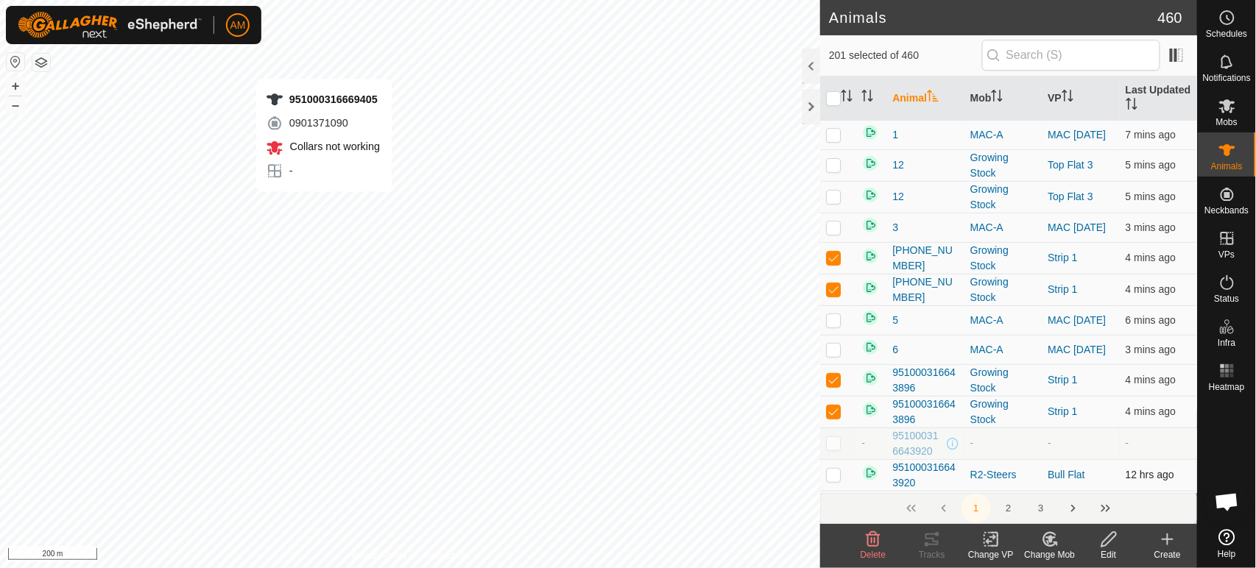
click at [324, 206] on div "951000316669405 0901371090 Collars not working - + – ⇧ i 200 m" at bounding box center [410, 284] width 820 height 568
checkbox input "false"
click at [989, 543] on icon at bounding box center [991, 540] width 10 height 10
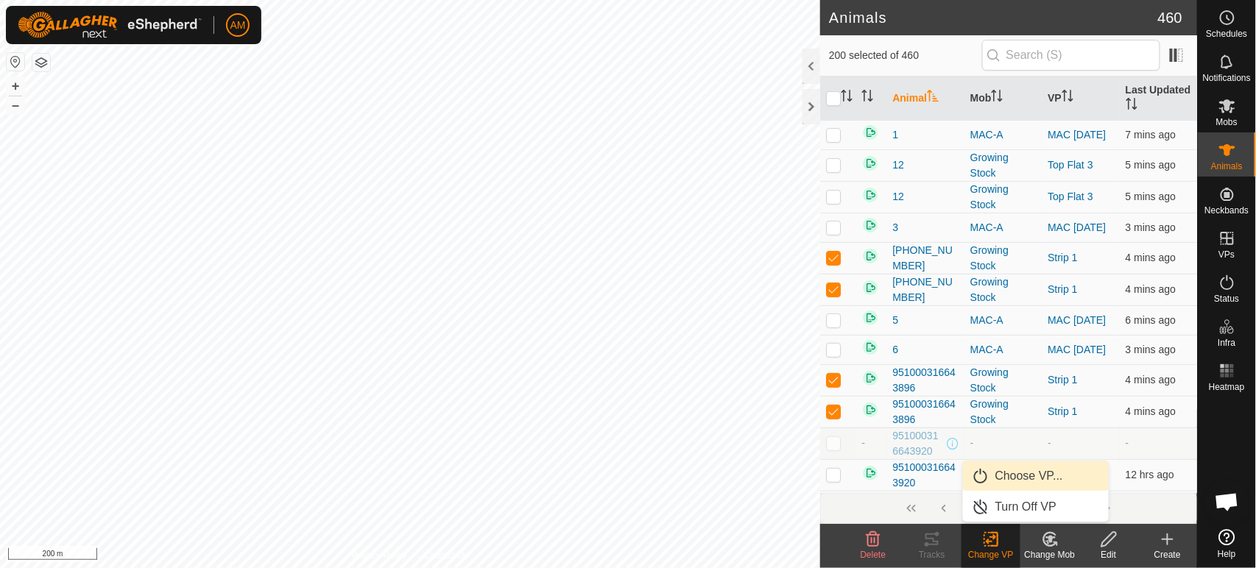
click at [994, 480] on link "Choose VP..." at bounding box center [1036, 476] width 146 height 29
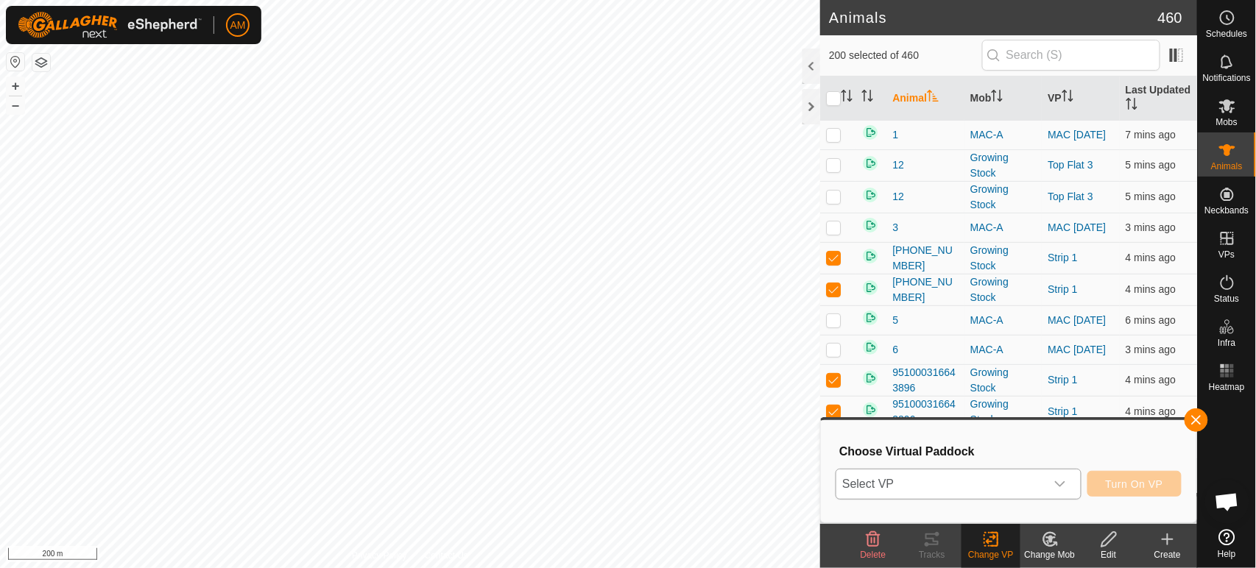
click at [881, 492] on span "Select VP" at bounding box center [940, 484] width 208 height 29
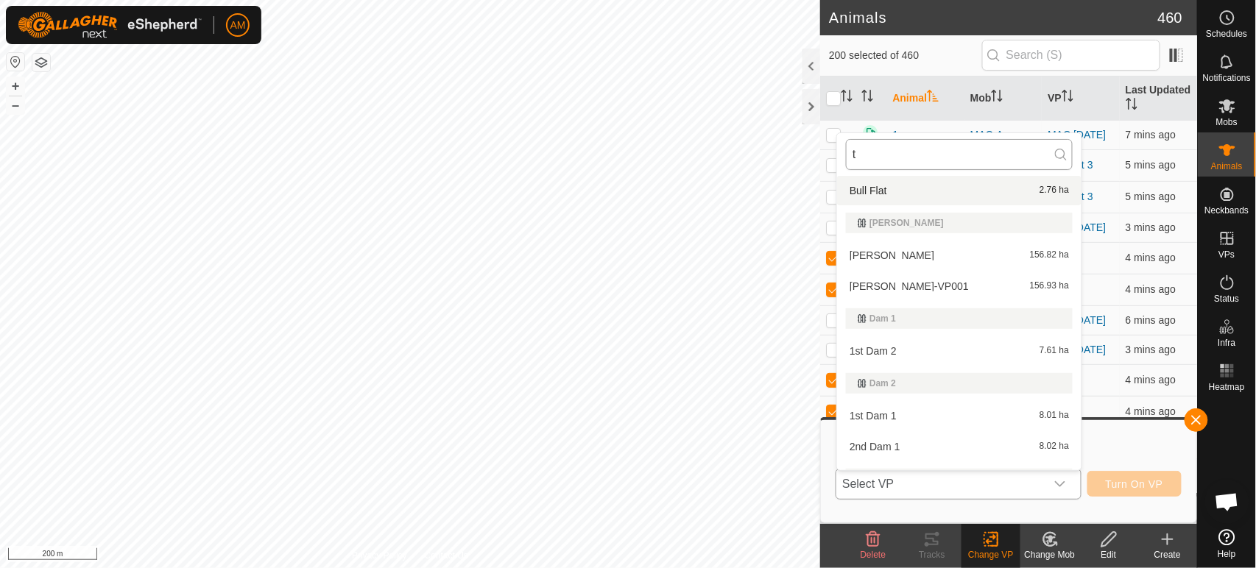
scroll to position [34, 0]
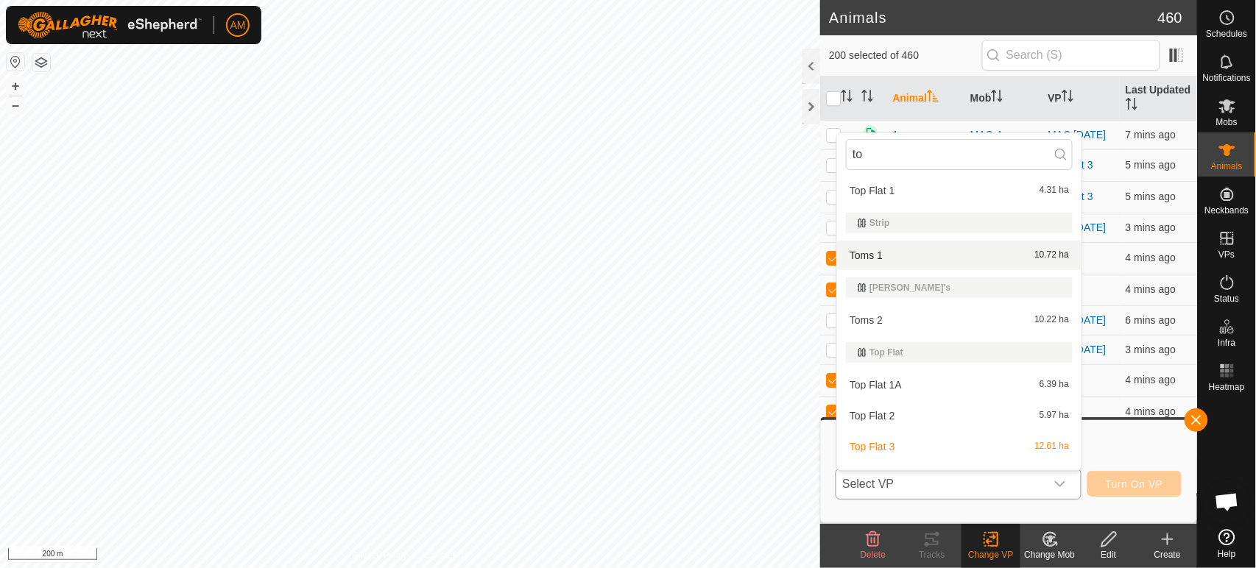
type input "to"
click at [877, 249] on div "Toms 1 10.72 ha" at bounding box center [959, 256] width 227 height 18
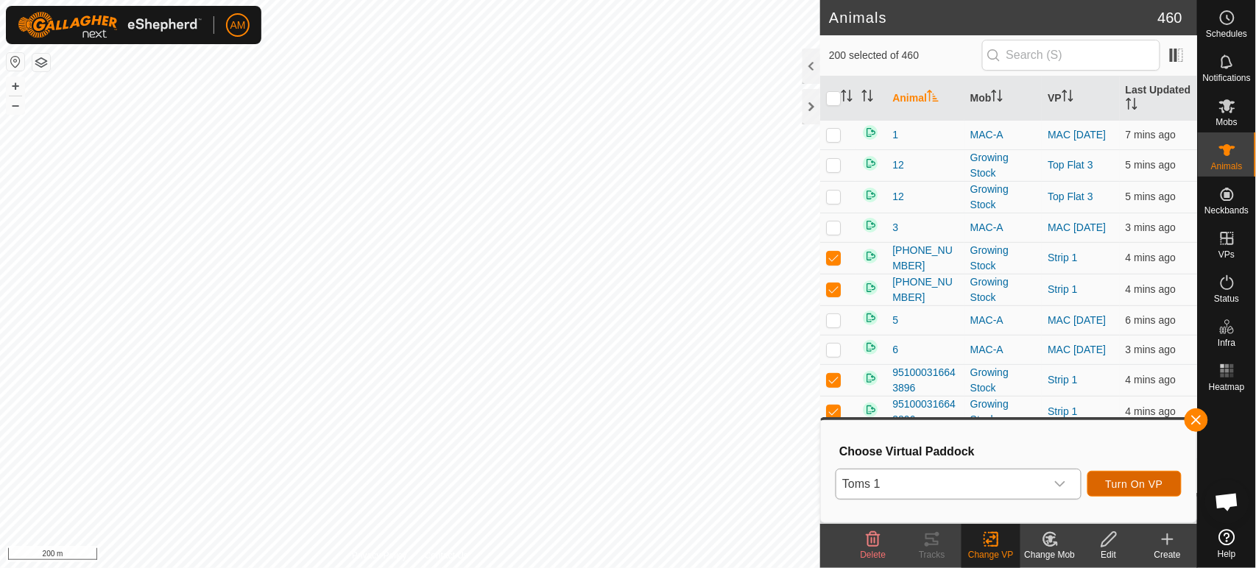
click at [1132, 478] on span "Turn On VP" at bounding box center [1134, 484] width 57 height 12
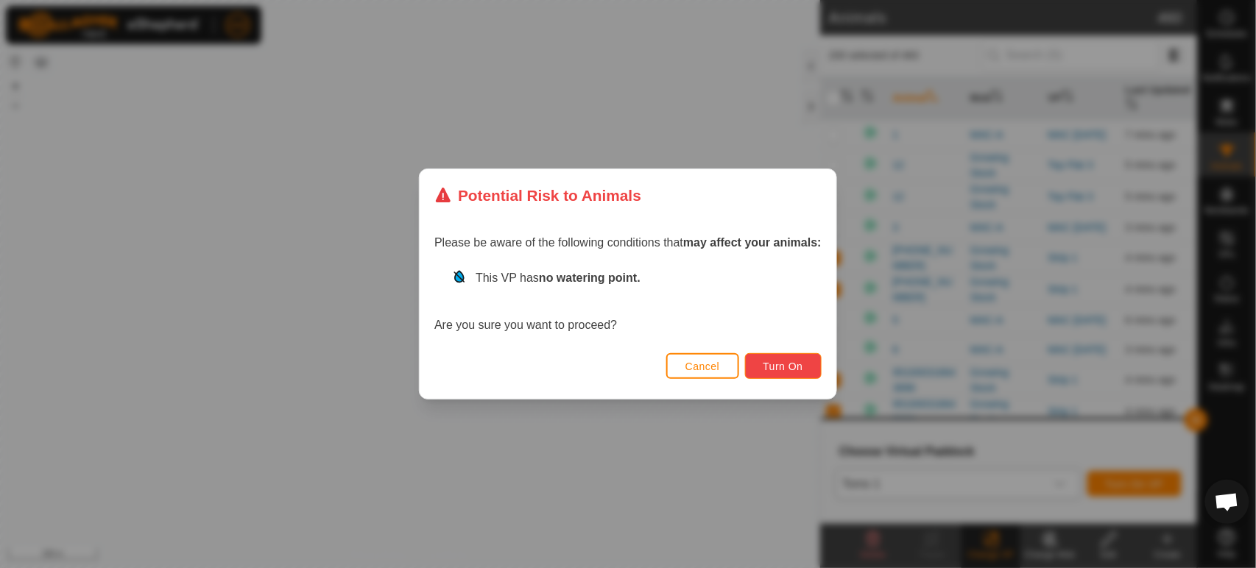
click at [813, 358] on button "Turn On" at bounding box center [783, 366] width 77 height 26
